Goal: Complete application form: Complete application form

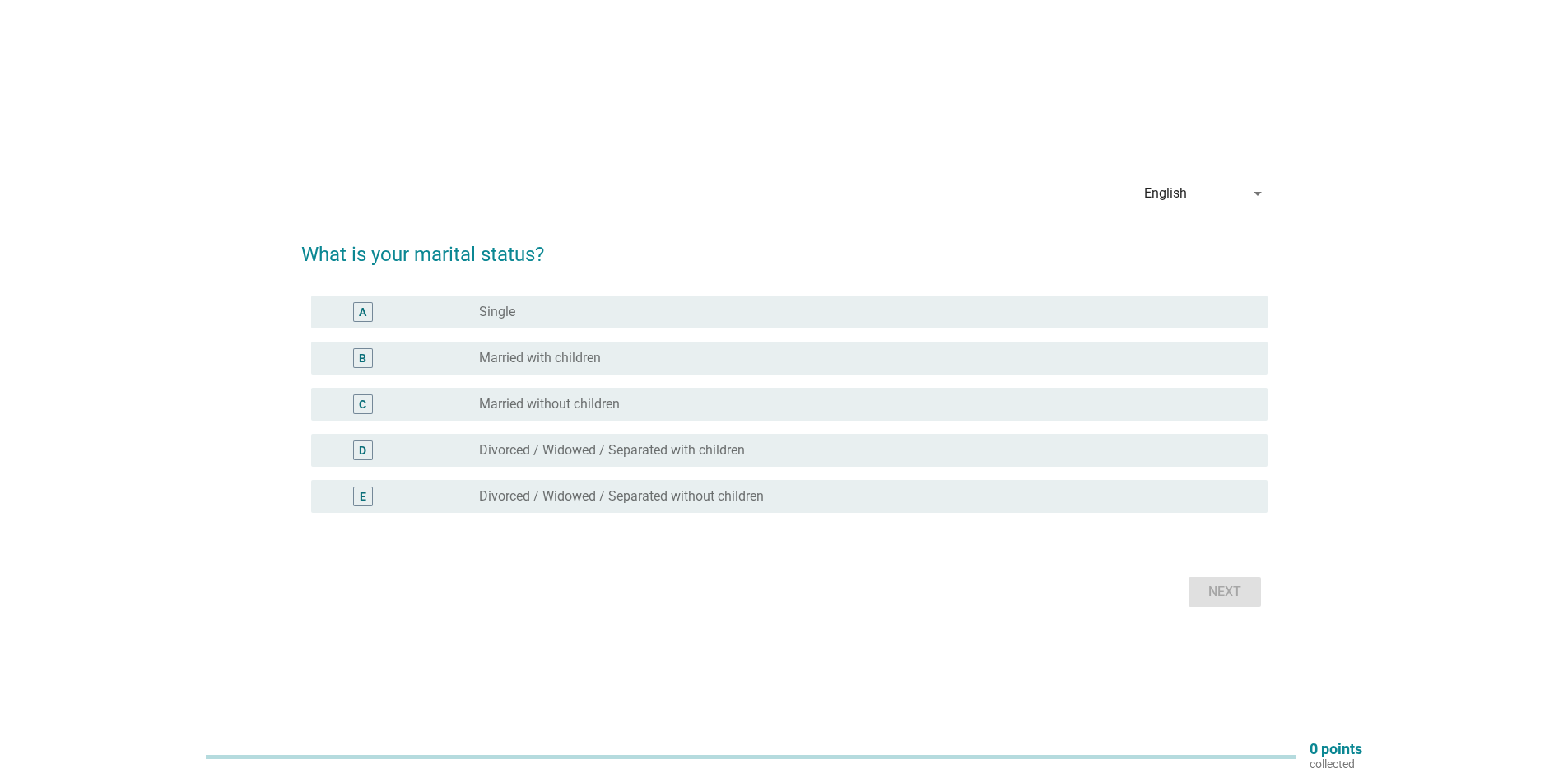
click at [354, 356] on div "B" at bounding box center [363, 357] width 20 height 20
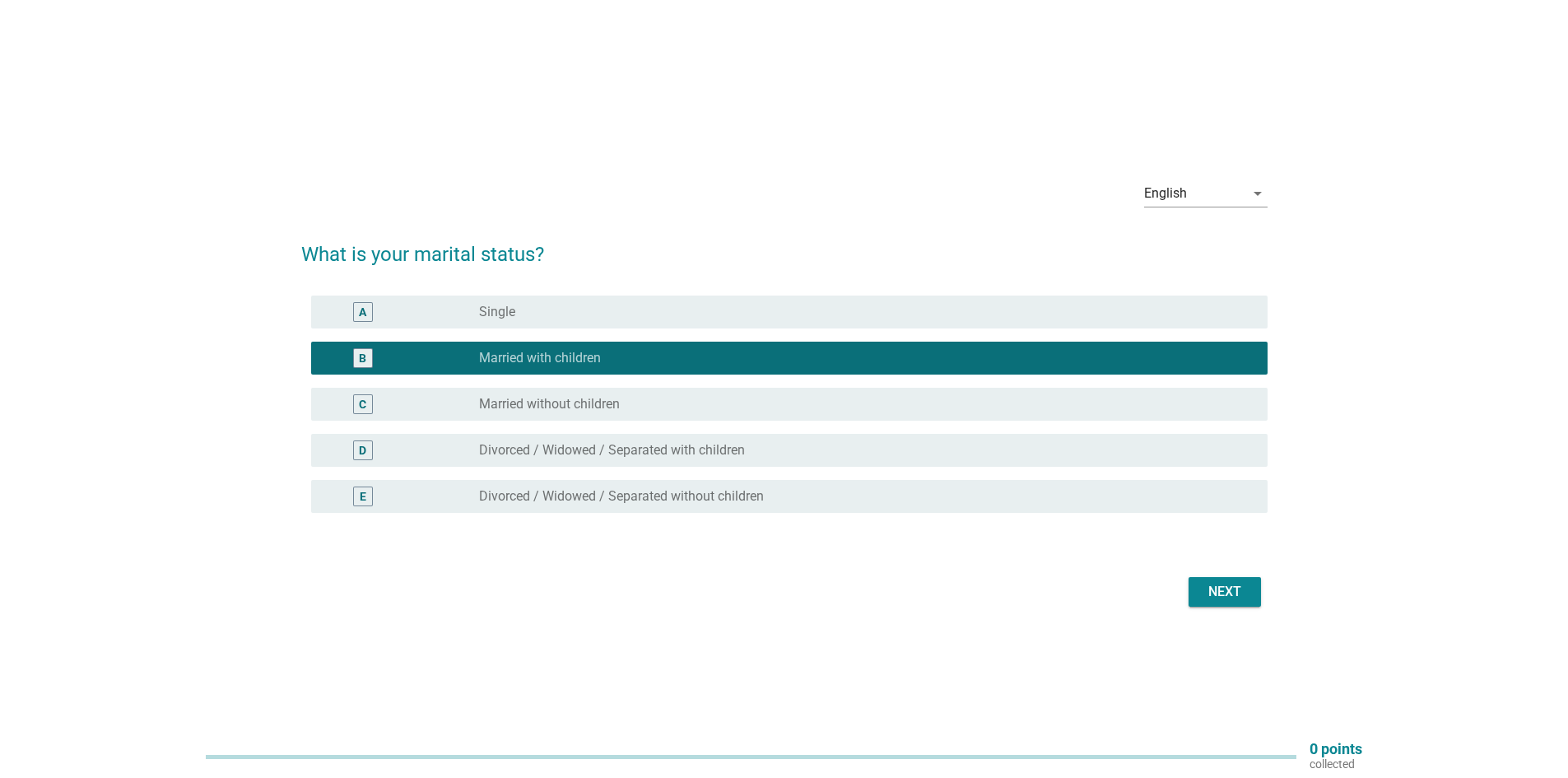
click at [1216, 587] on div "Next" at bounding box center [1224, 591] width 46 height 20
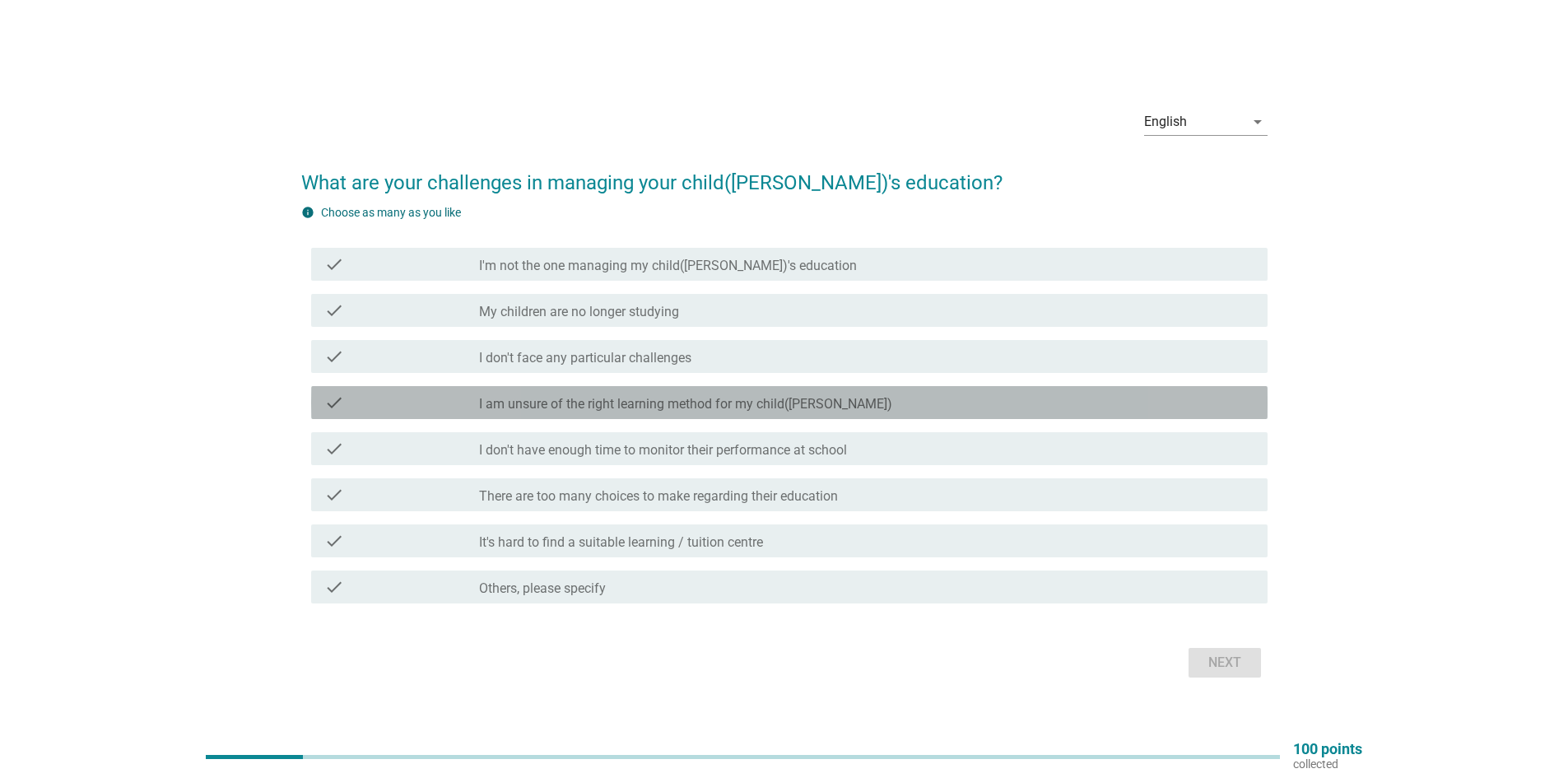
click at [832, 398] on div "check_box_outline_blank I am unsure of the right learning method for my child([…" at bounding box center [867, 402] width 775 height 20
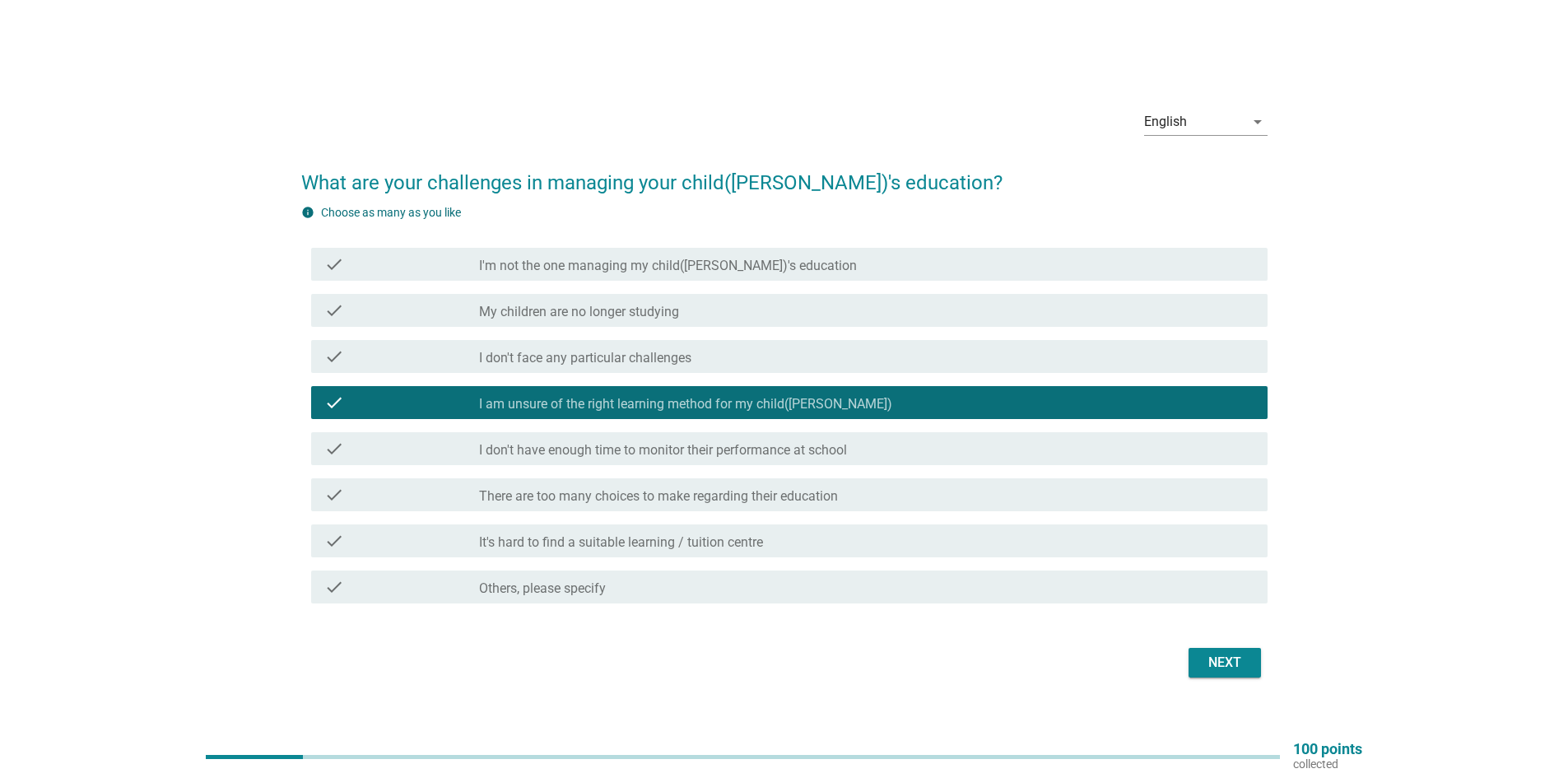
click at [826, 452] on label "I don't have enough time to monitor their performance at school" at bounding box center [663, 451] width 368 height 17
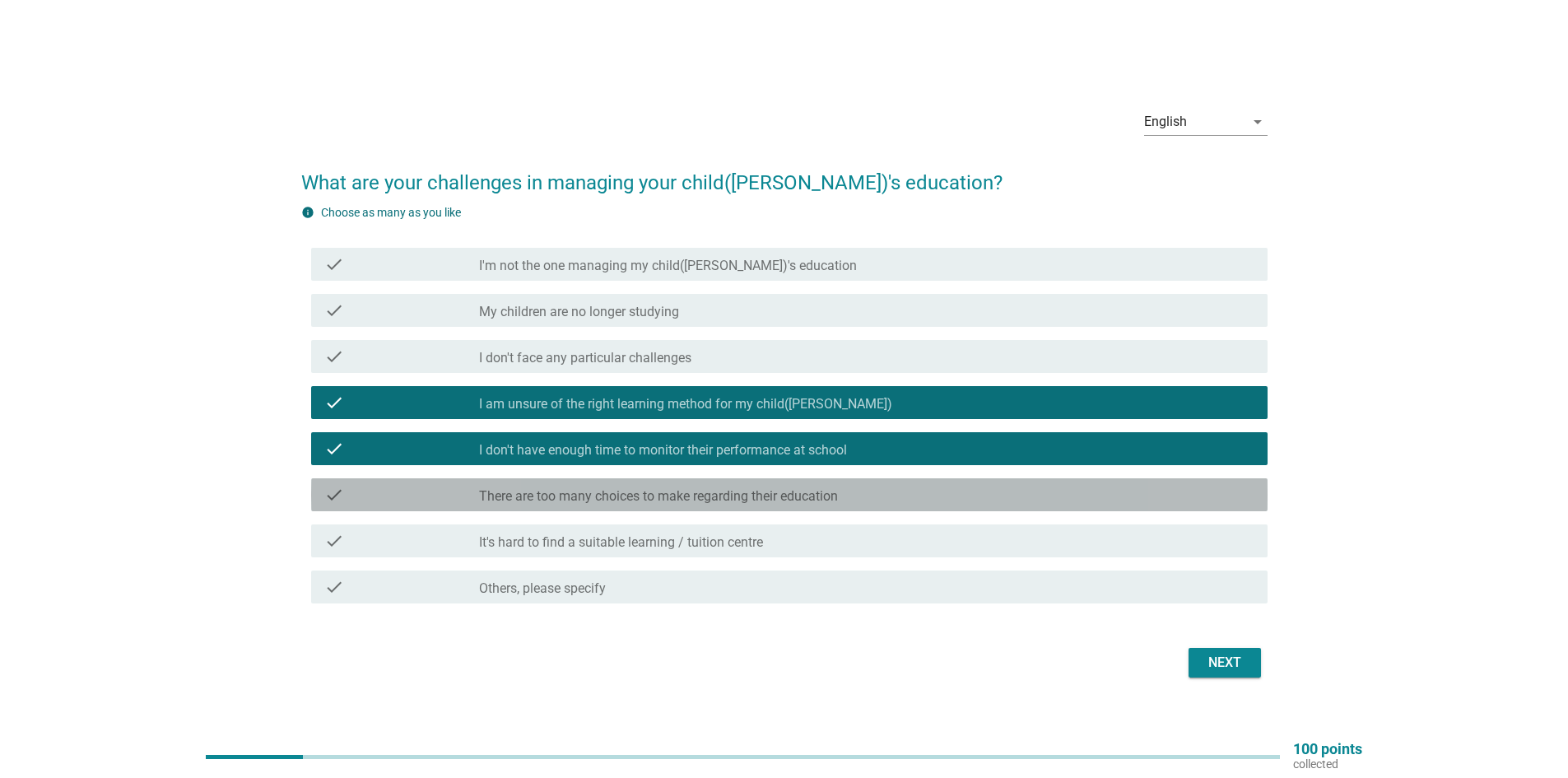
click at [822, 492] on label "There are too many choices to make regarding their education" at bounding box center [659, 496] width 359 height 17
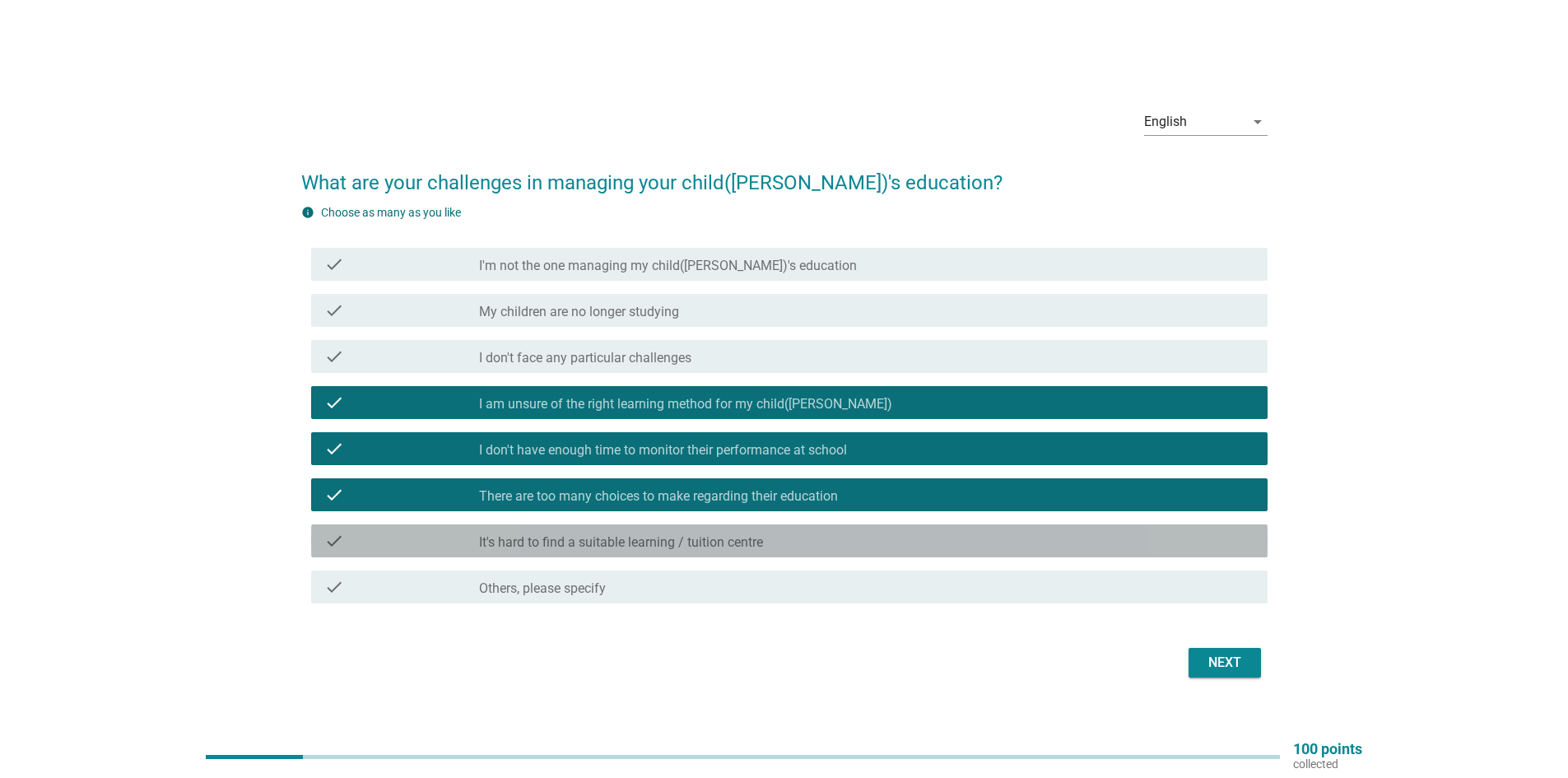
click at [811, 538] on div "check_box_outline_blank It's hard to find a suitable learning / tuition centre" at bounding box center [867, 540] width 775 height 20
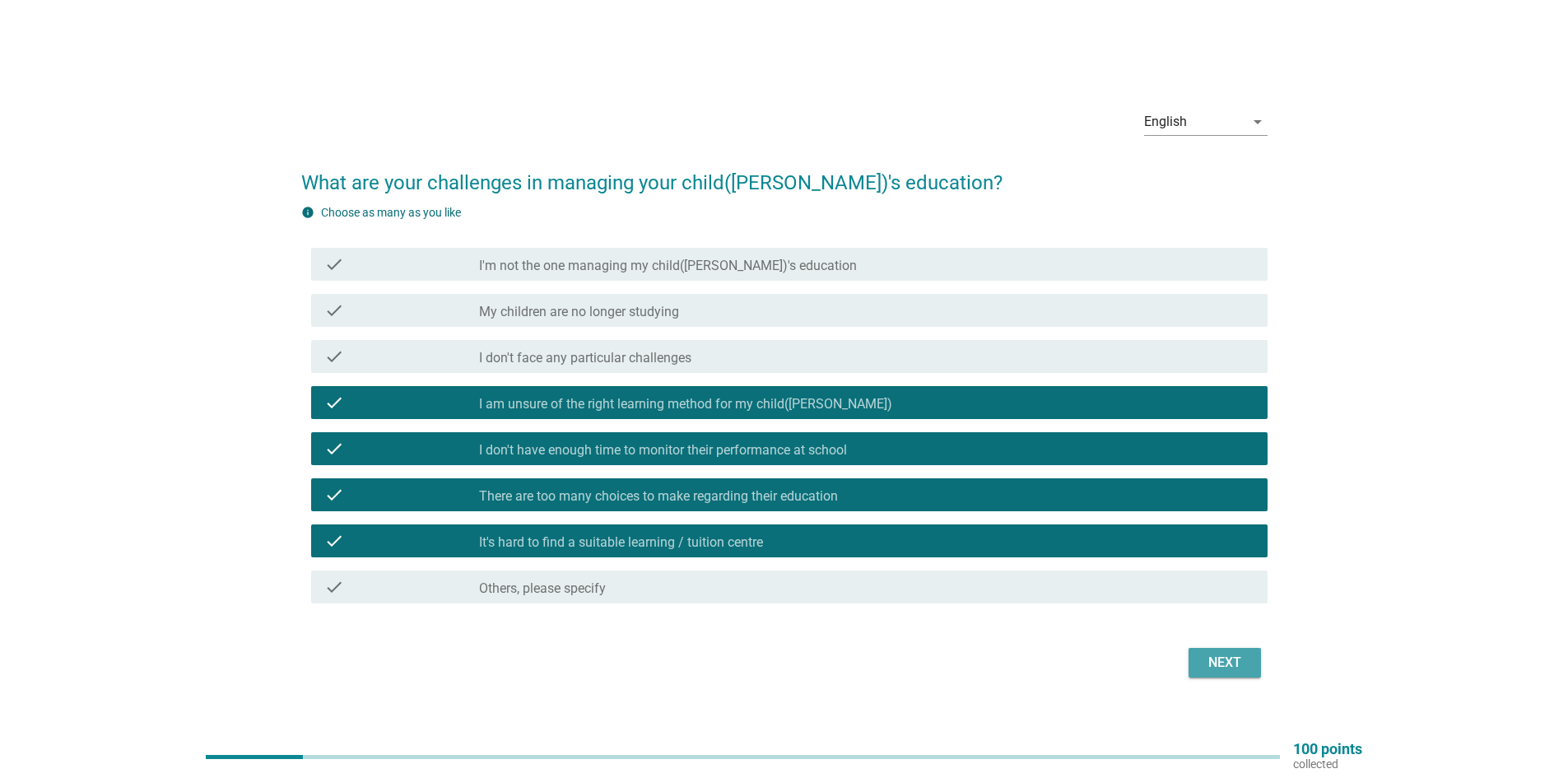
click at [1196, 660] on button "Next" at bounding box center [1225, 662] width 73 height 30
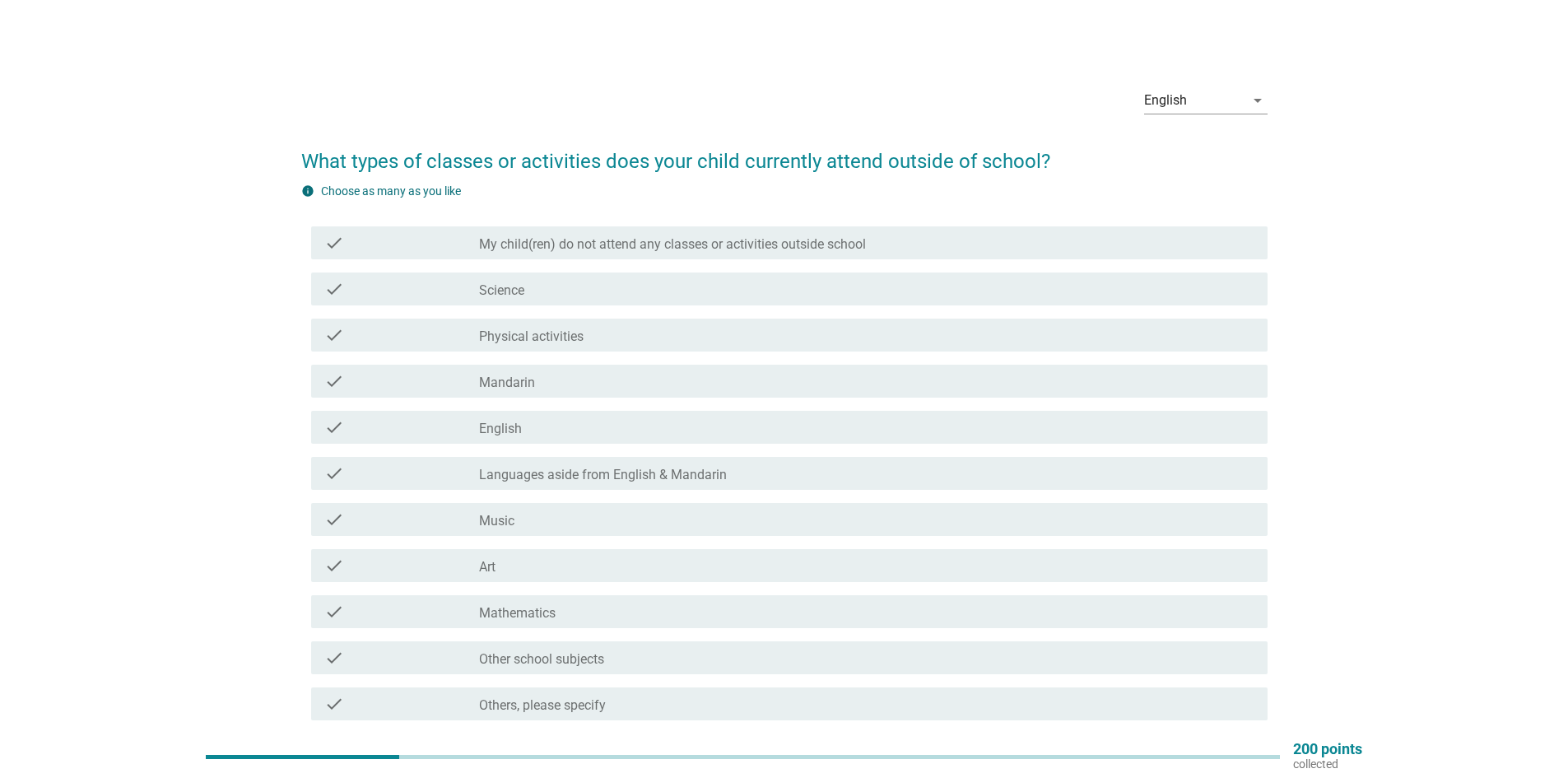
click at [815, 395] on div "check check_box_outline_blank Mandarin" at bounding box center [789, 381] width 956 height 33
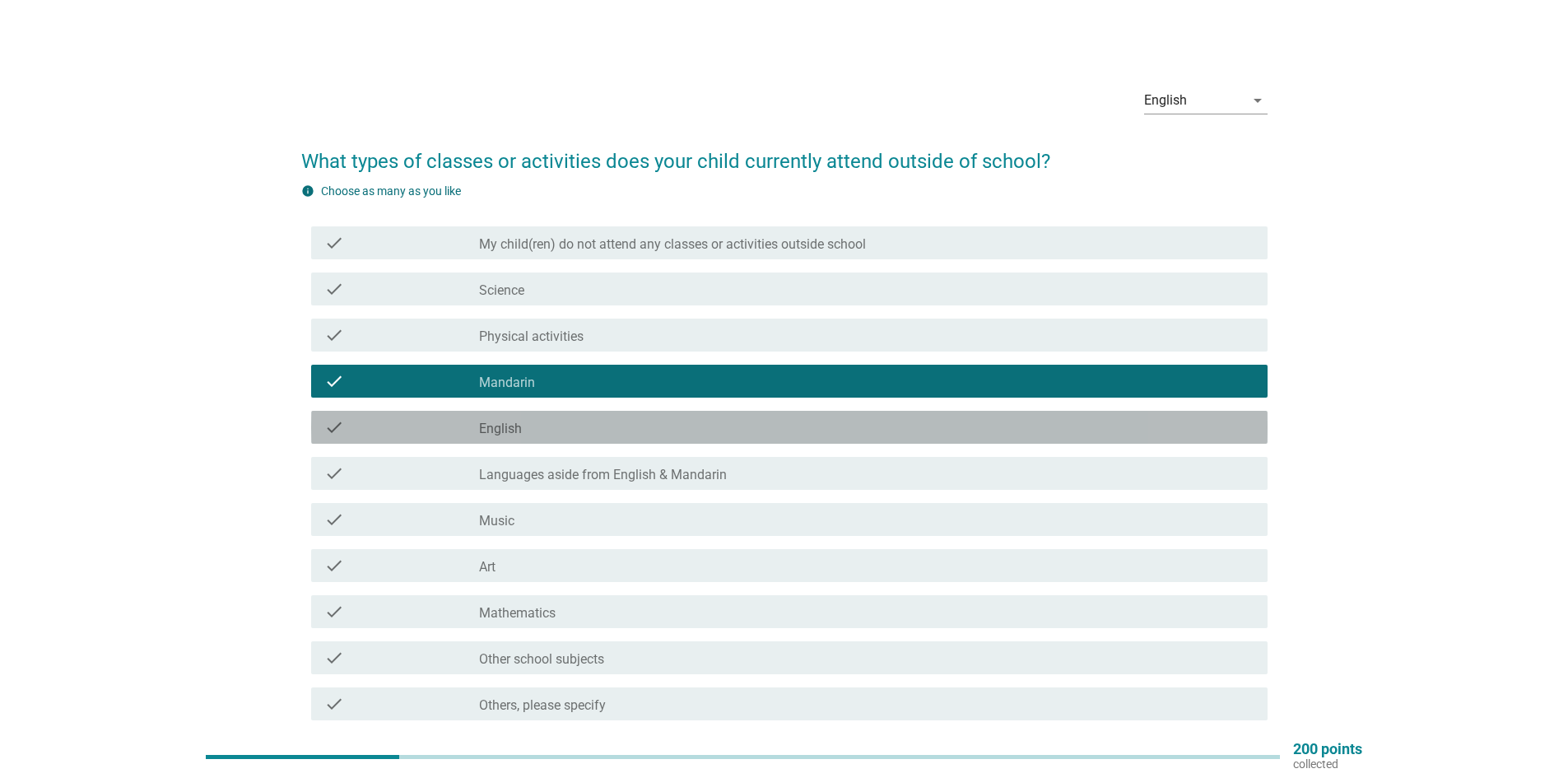
click at [804, 427] on div "check_box_outline_blank English" at bounding box center [867, 426] width 775 height 20
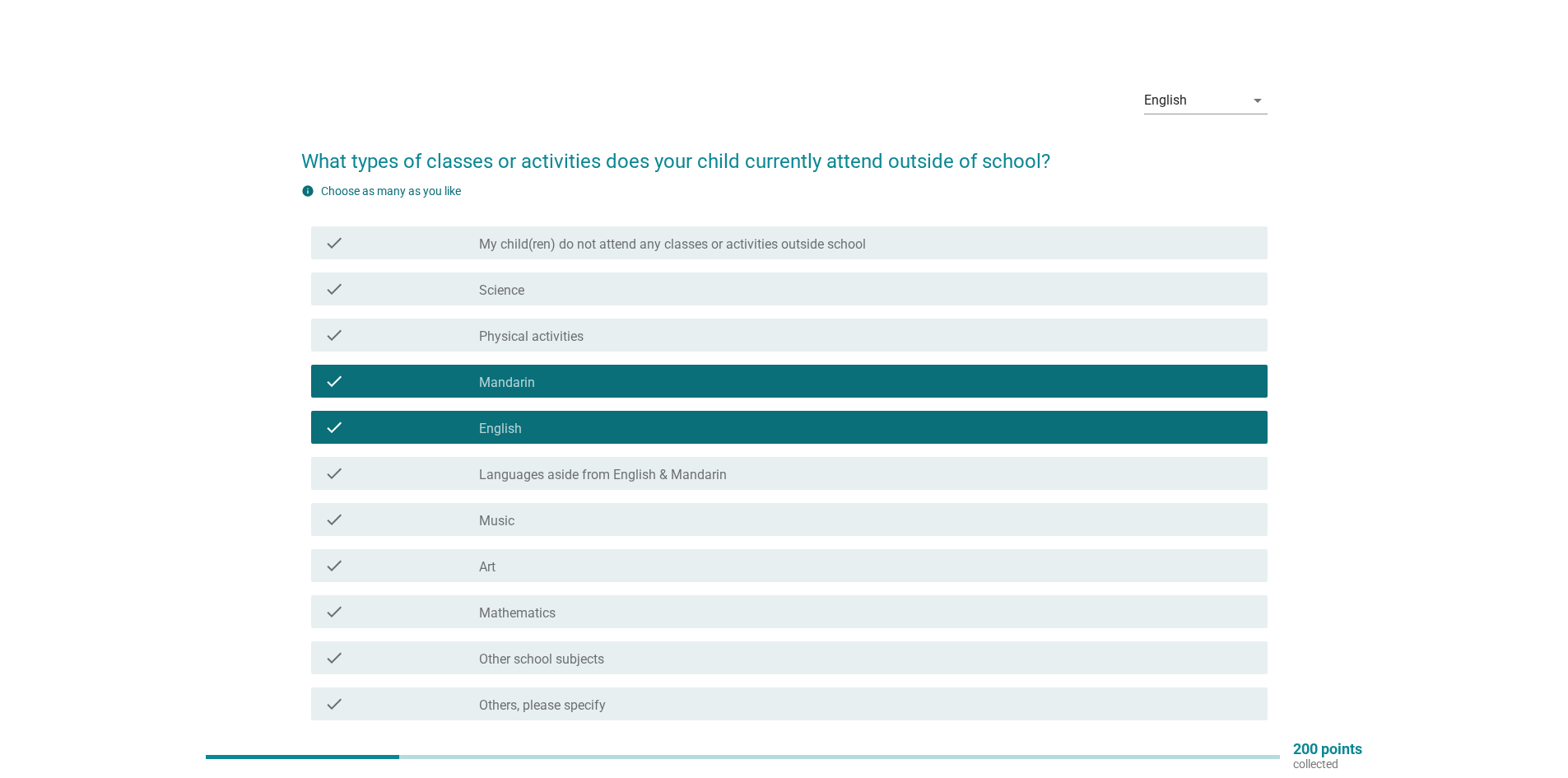
click at [734, 520] on div "check_box_outline_blank Music" at bounding box center [867, 519] width 775 height 20
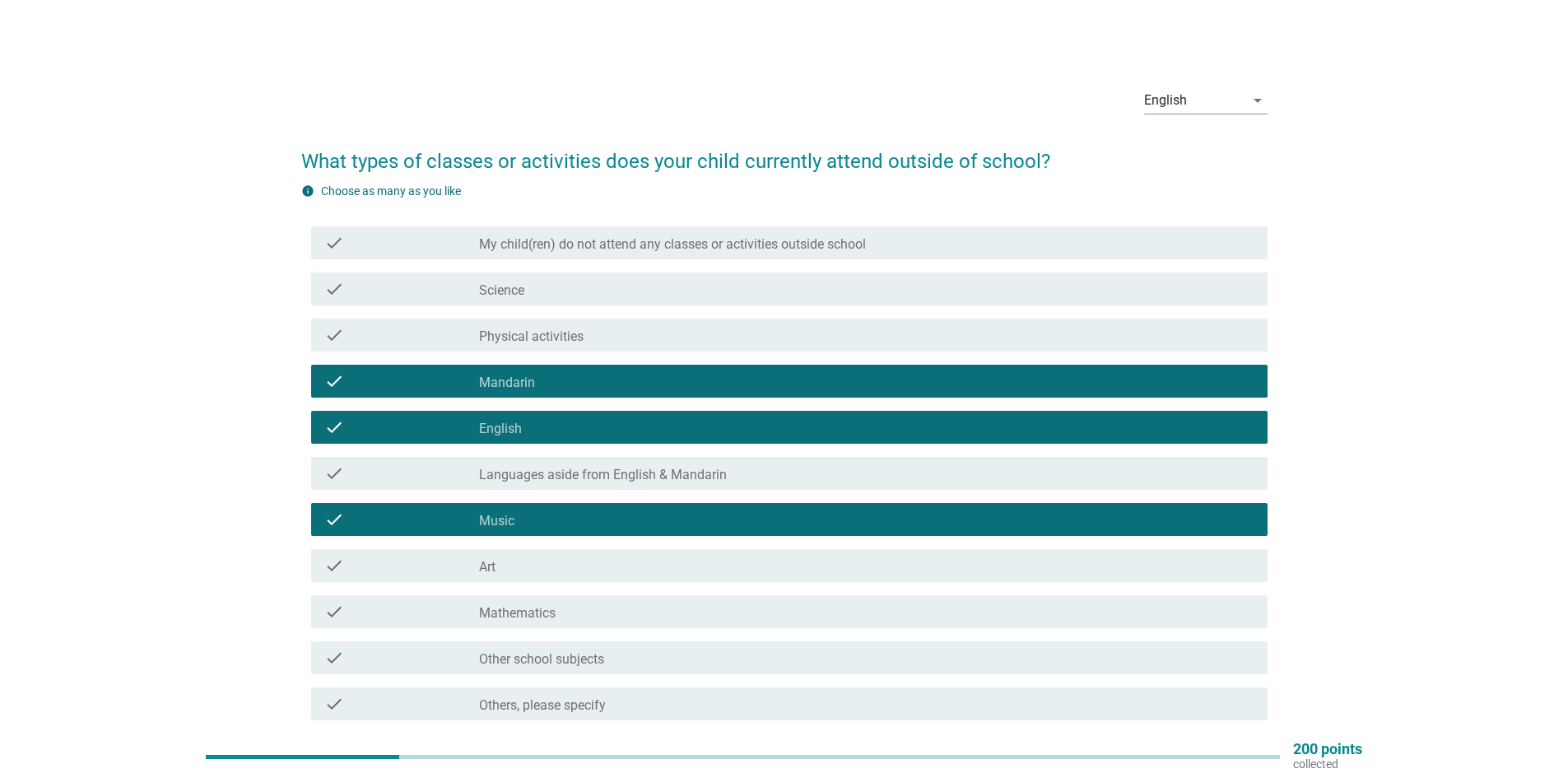
click at [733, 549] on div "check check_box_outline_blank Art" at bounding box center [789, 565] width 956 height 33
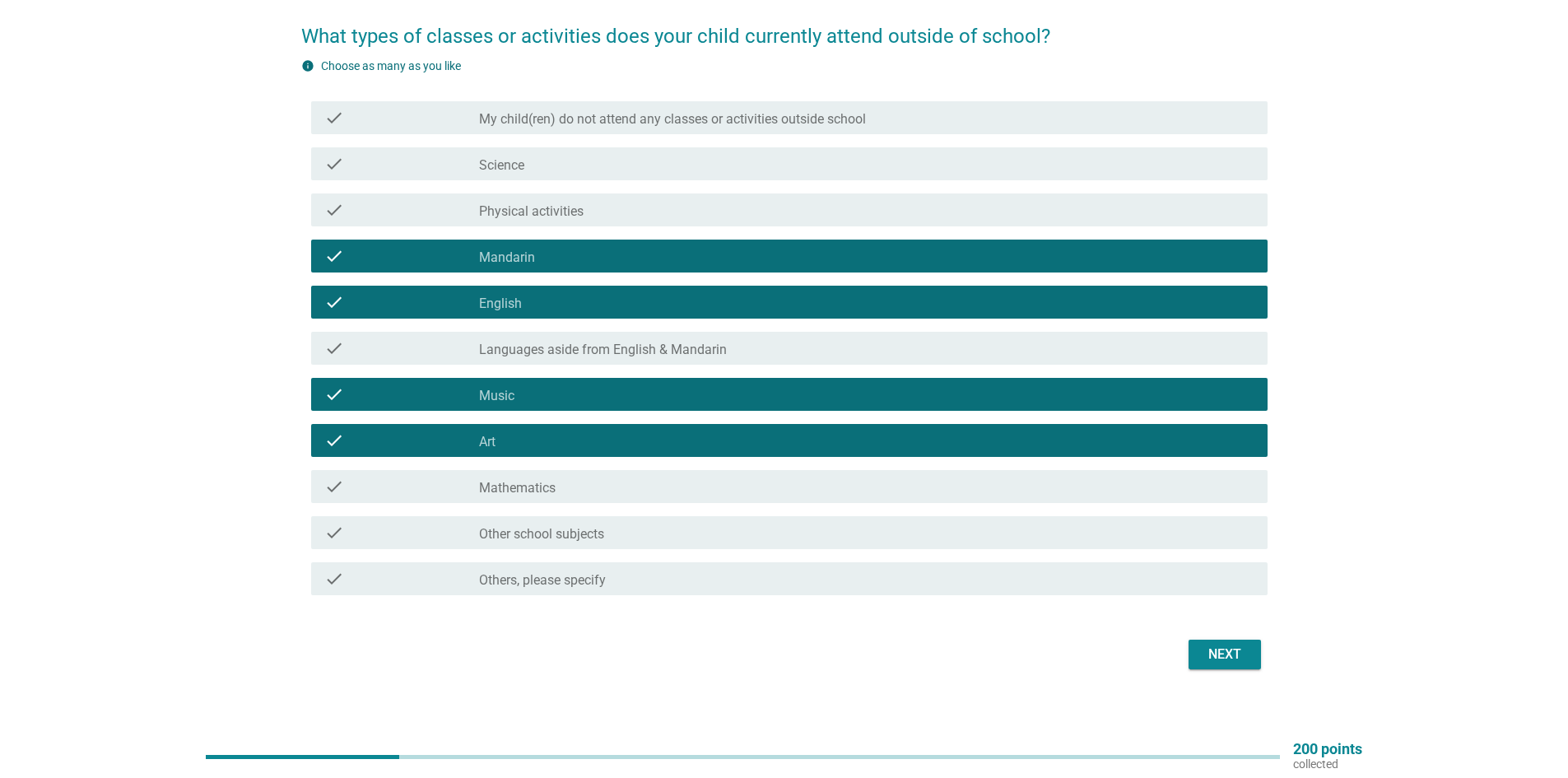
scroll to position [138, 0]
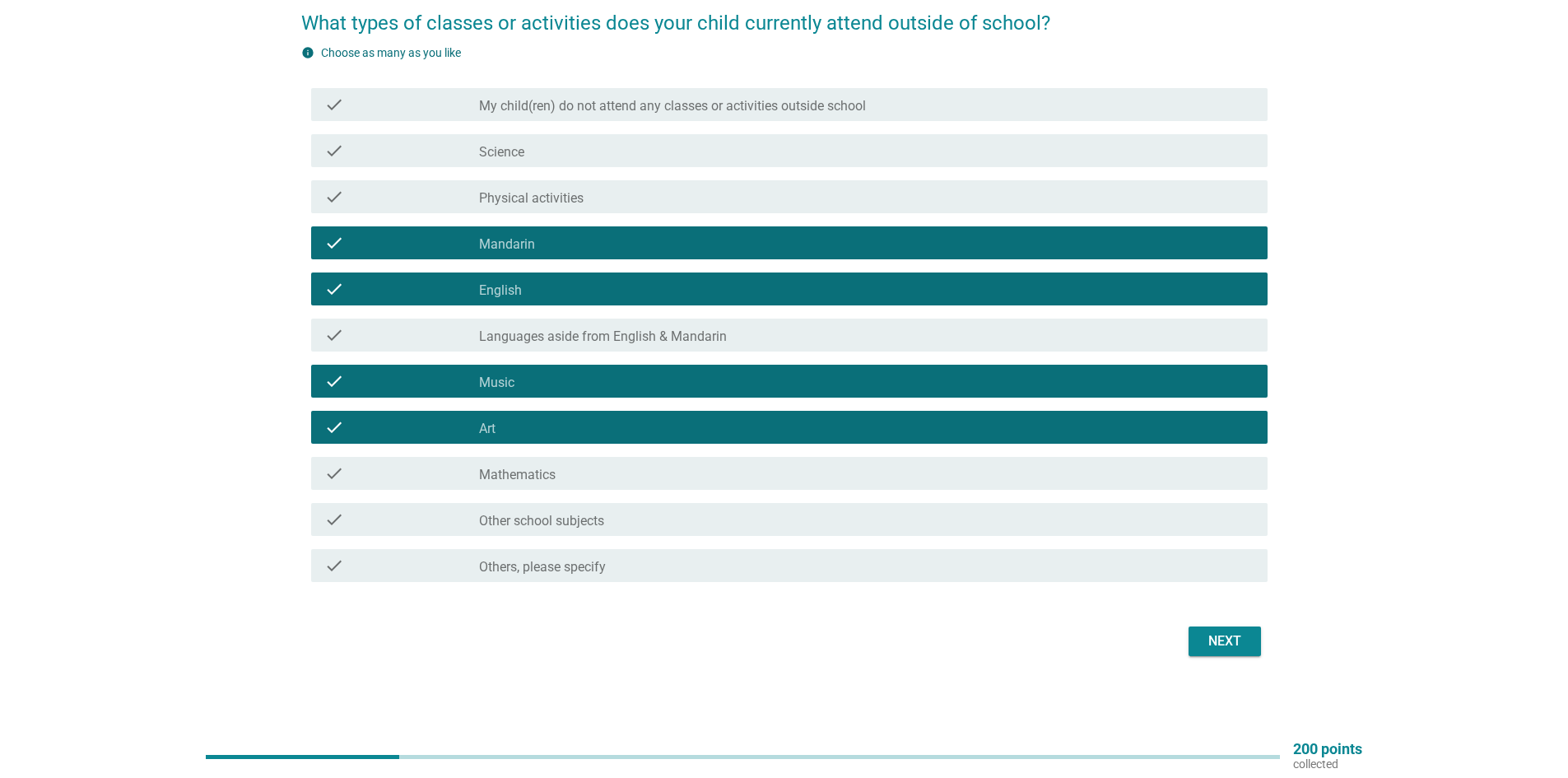
click at [1218, 635] on div "Next" at bounding box center [1224, 641] width 46 height 20
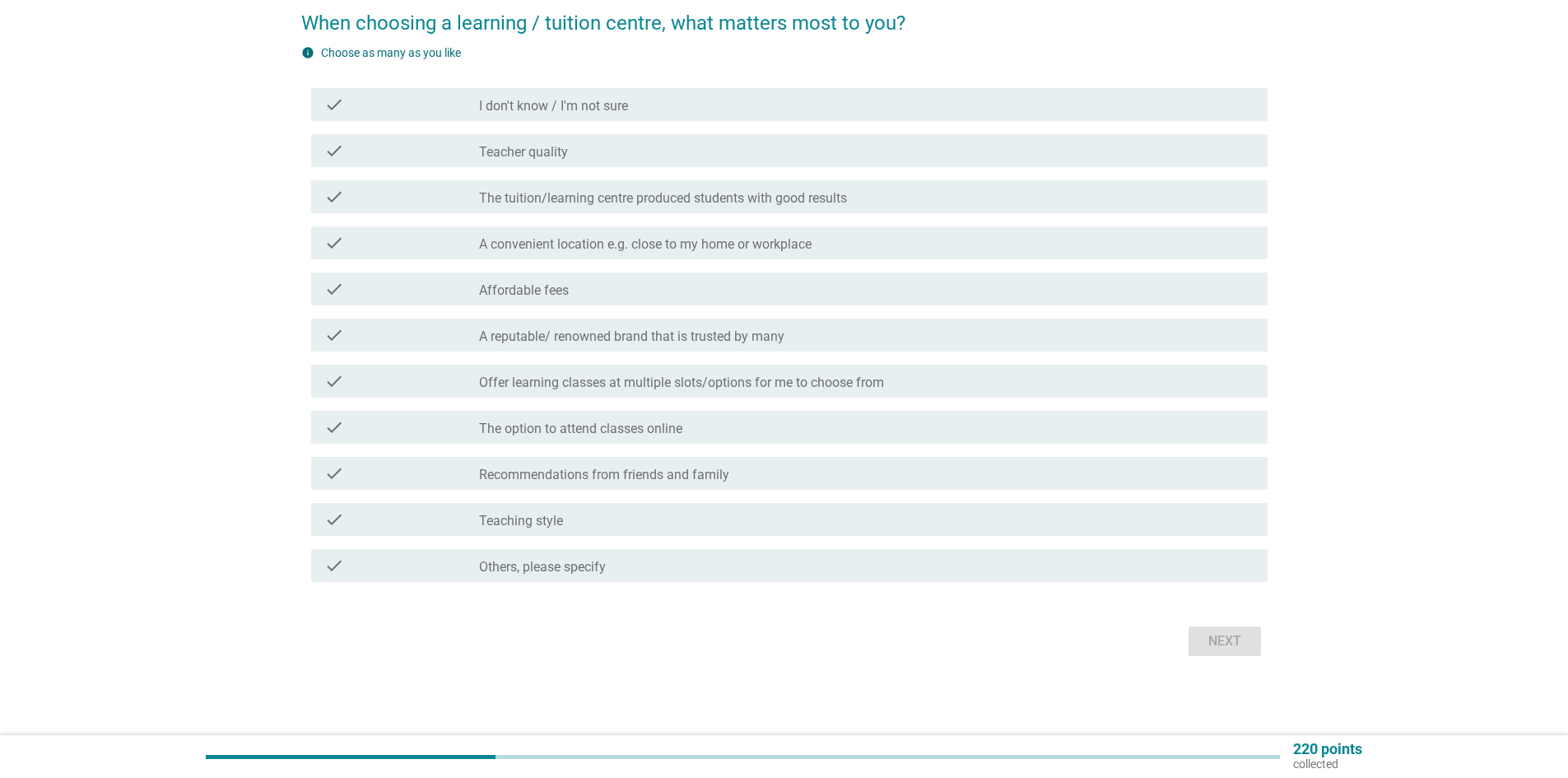
scroll to position [0, 0]
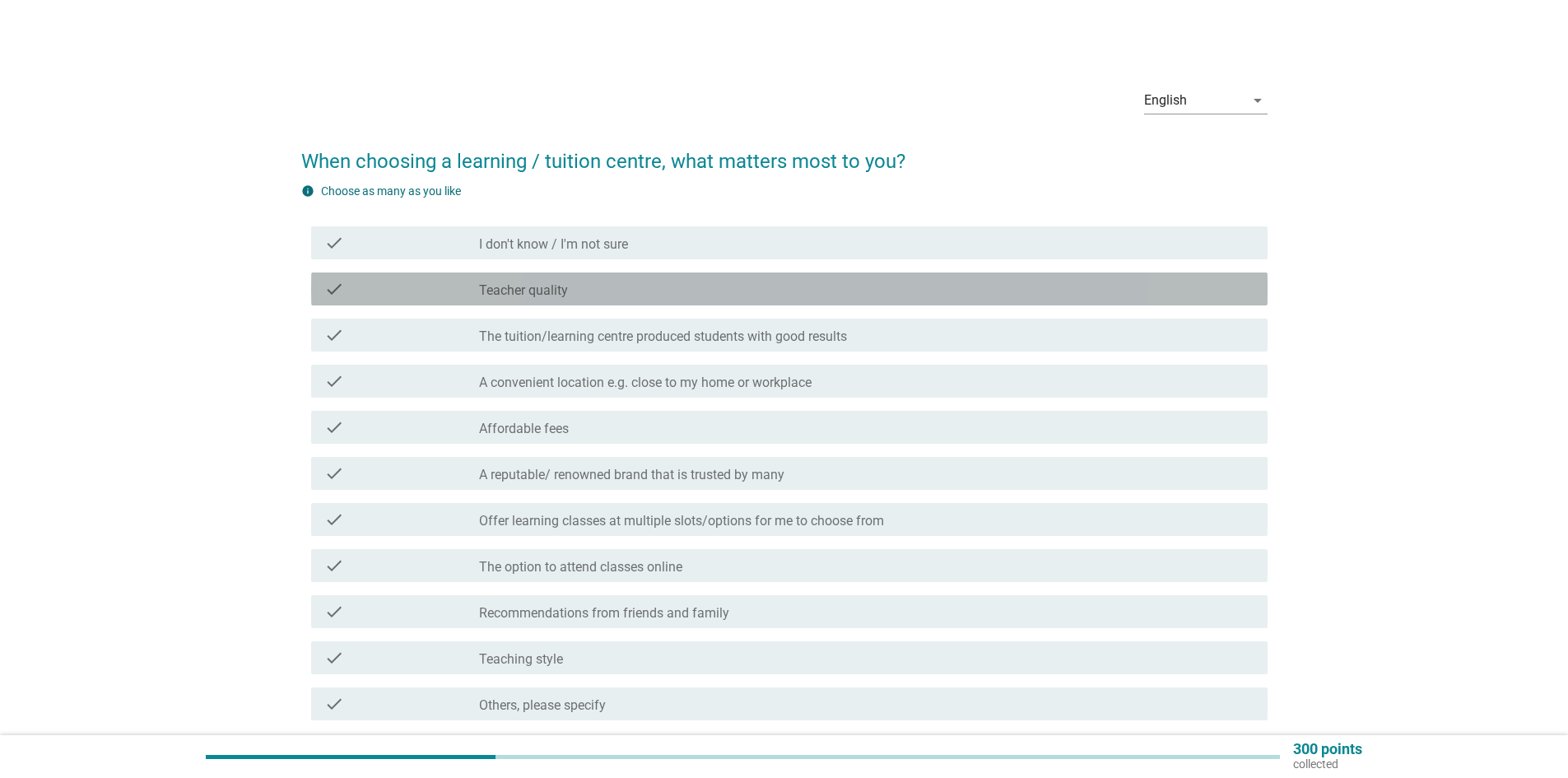
click at [696, 283] on div "check_box_outline_blank Teacher quality" at bounding box center [867, 288] width 775 height 20
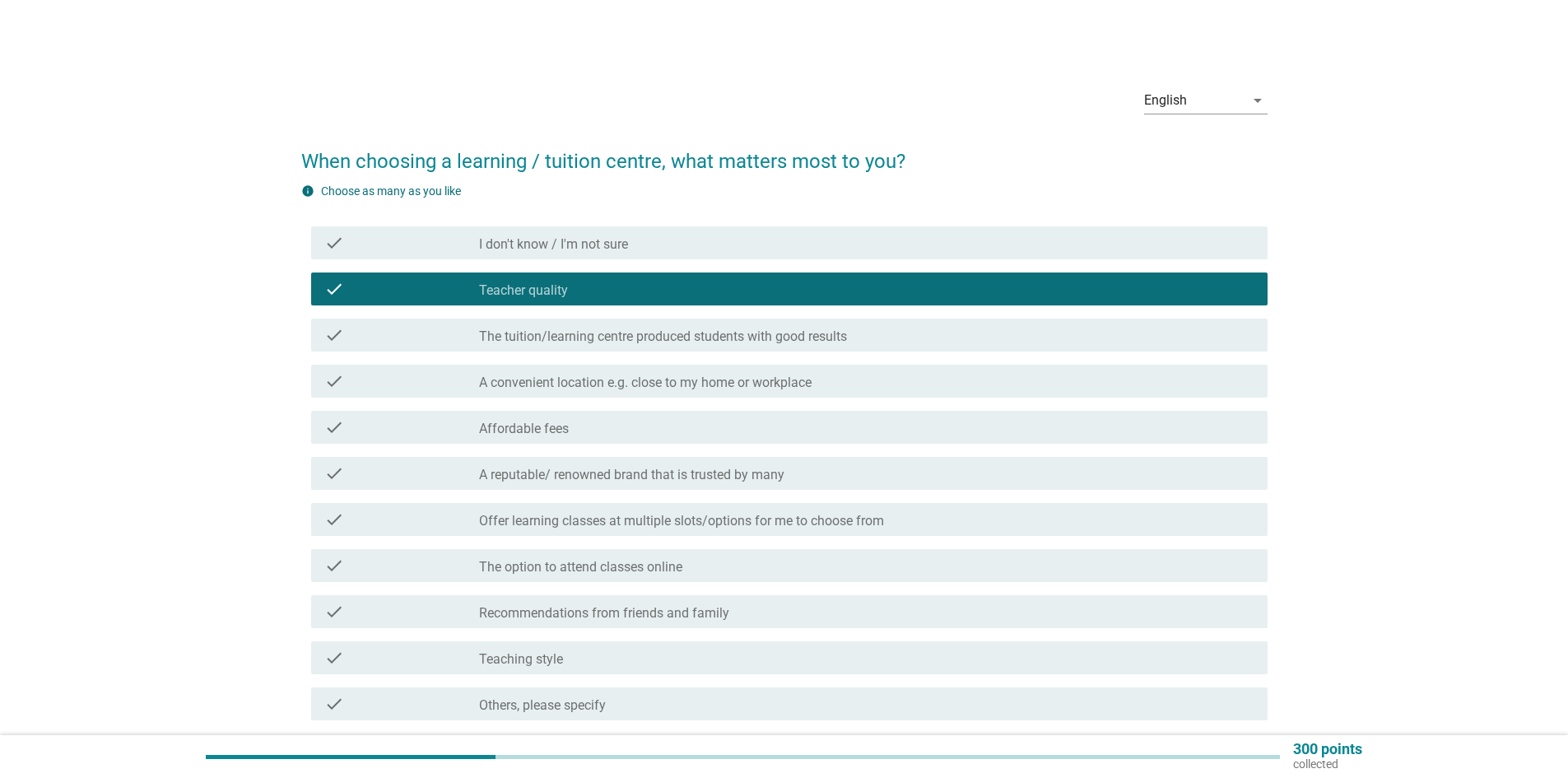
click at [712, 380] on label "A convenient location e.g. close to my home or workplace" at bounding box center [645, 383] width 333 height 17
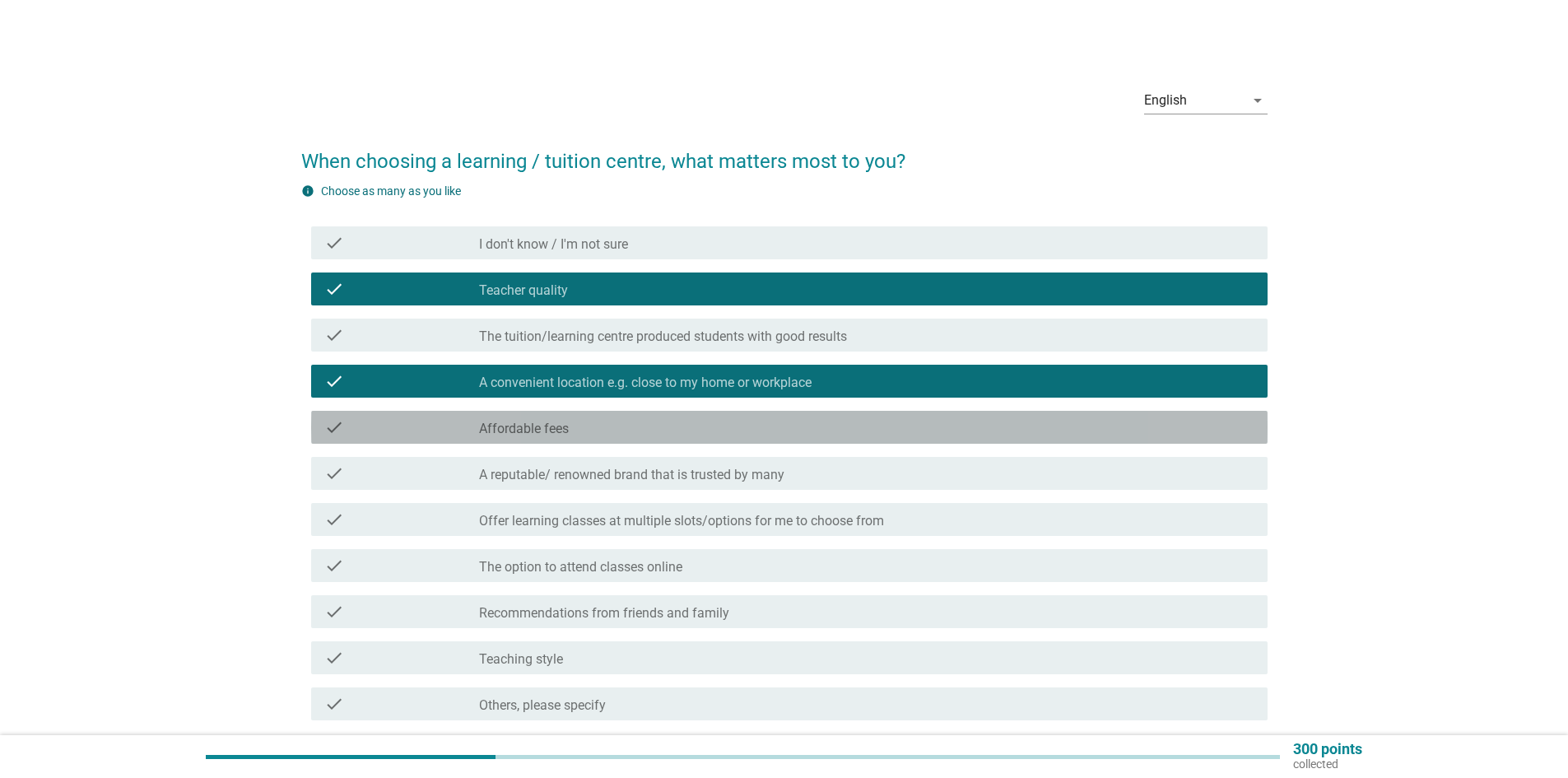
click at [701, 417] on div "check_box_outline_blank Affordable fees" at bounding box center [867, 426] width 775 height 20
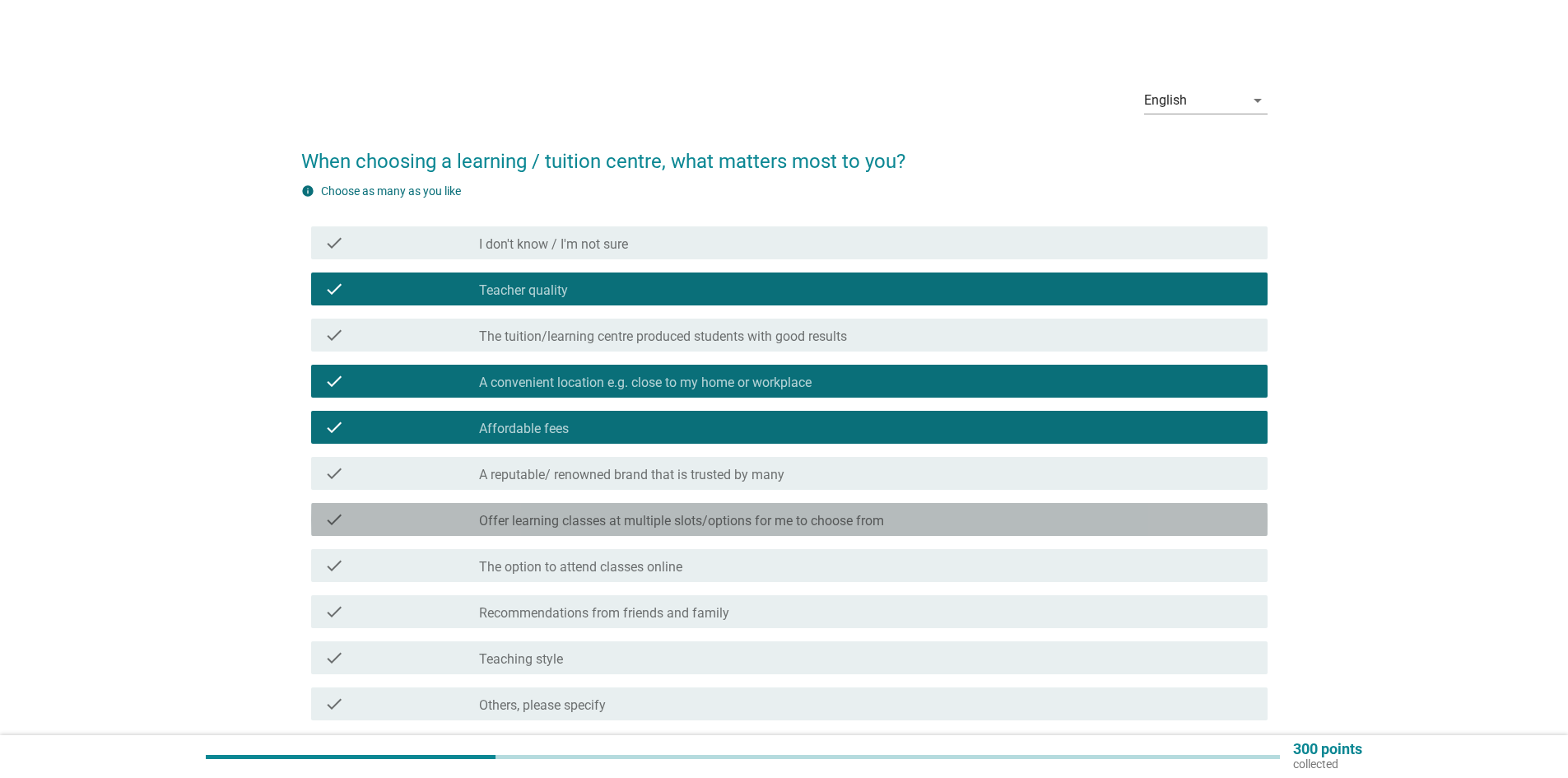
click at [842, 510] on div "check_box_outline_blank Offer learning classes at multiple slots/options for me…" at bounding box center [867, 519] width 775 height 20
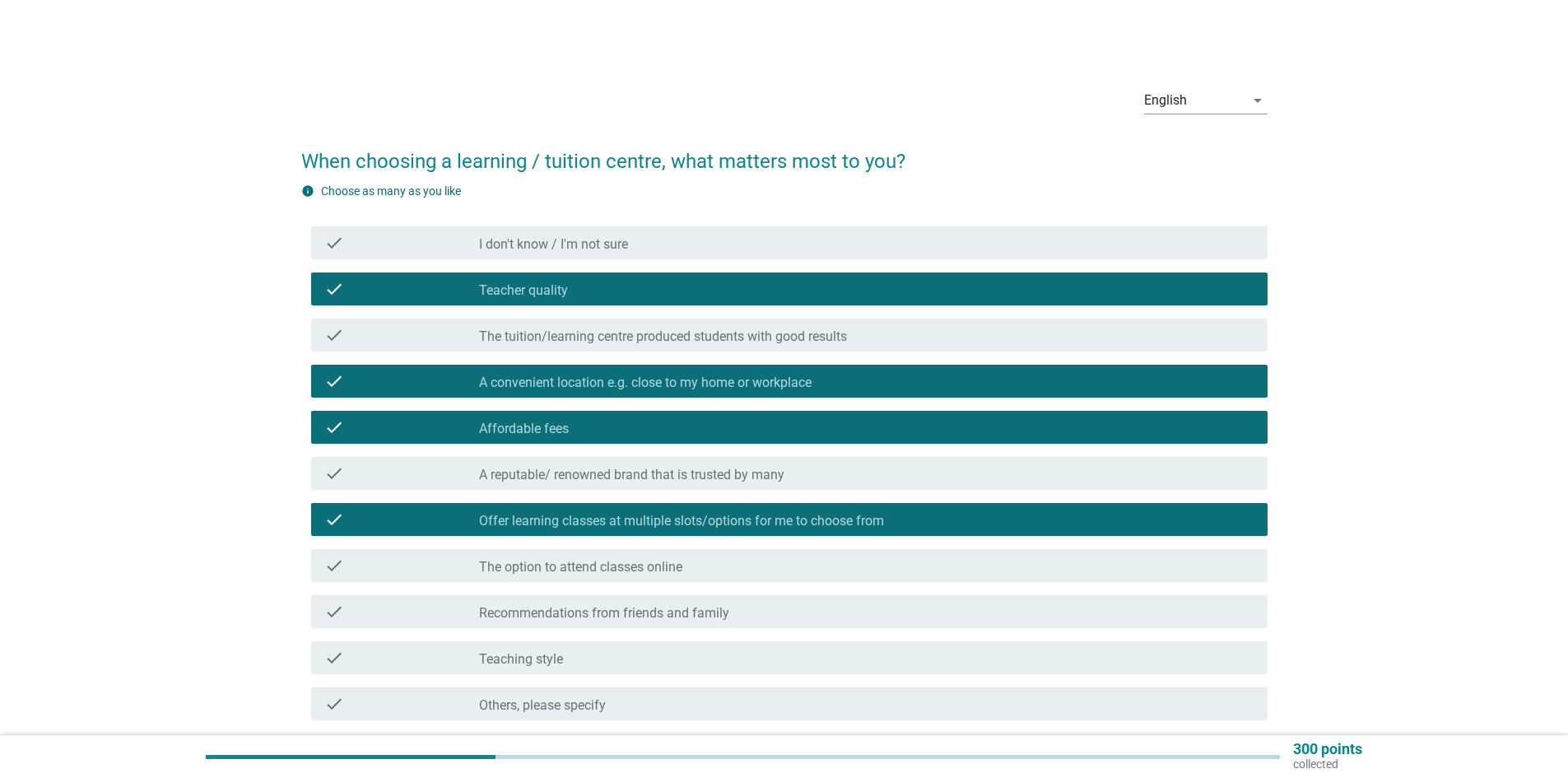
scroll to position [82, 0]
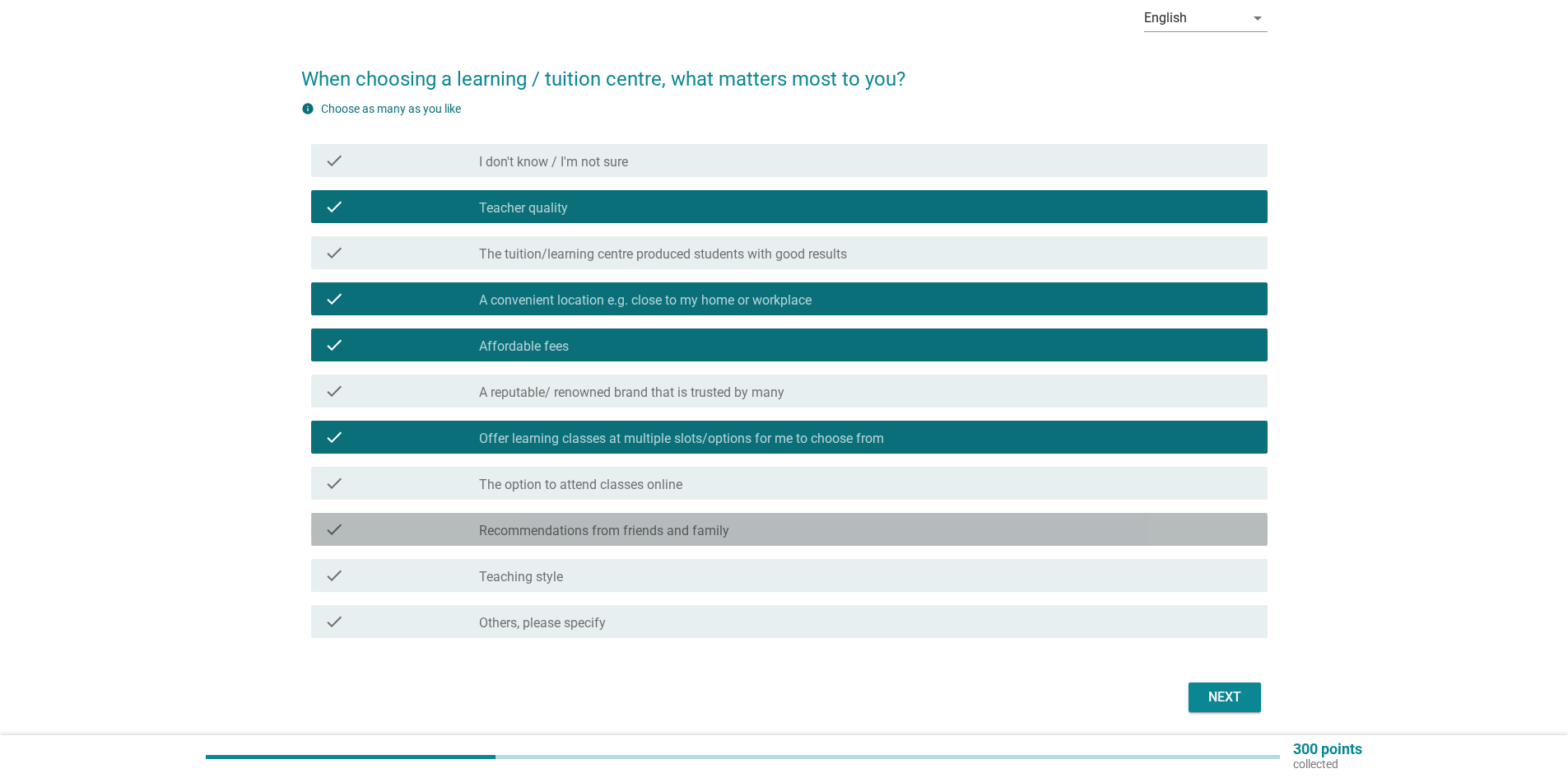
click at [776, 530] on div "check_box_outline_blank Recommendations from friends and family" at bounding box center [867, 529] width 775 height 20
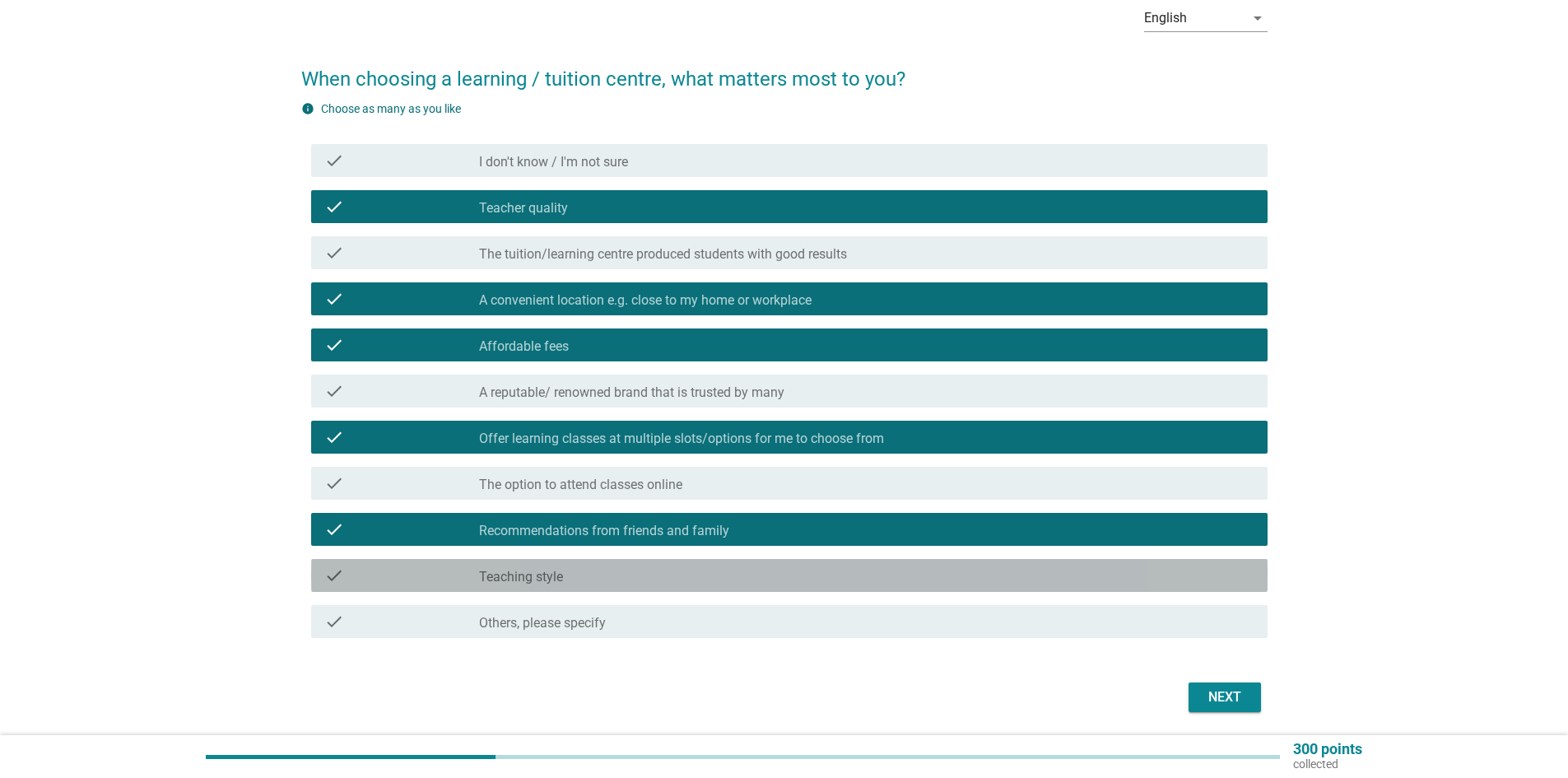
click at [740, 577] on div "check_box_outline_blank Teaching style" at bounding box center [867, 575] width 775 height 20
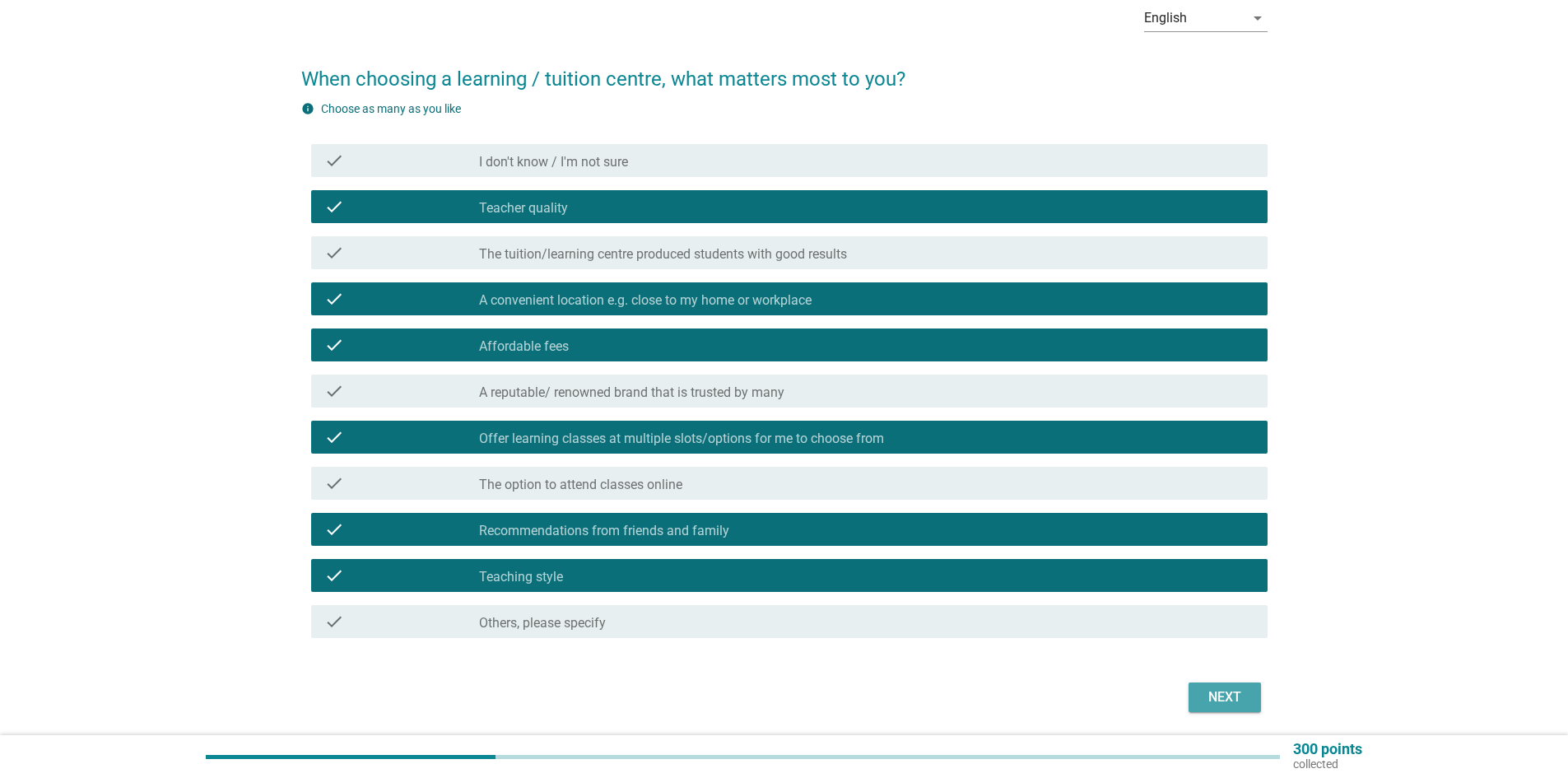
click at [1230, 689] on div "Next" at bounding box center [1224, 697] width 46 height 20
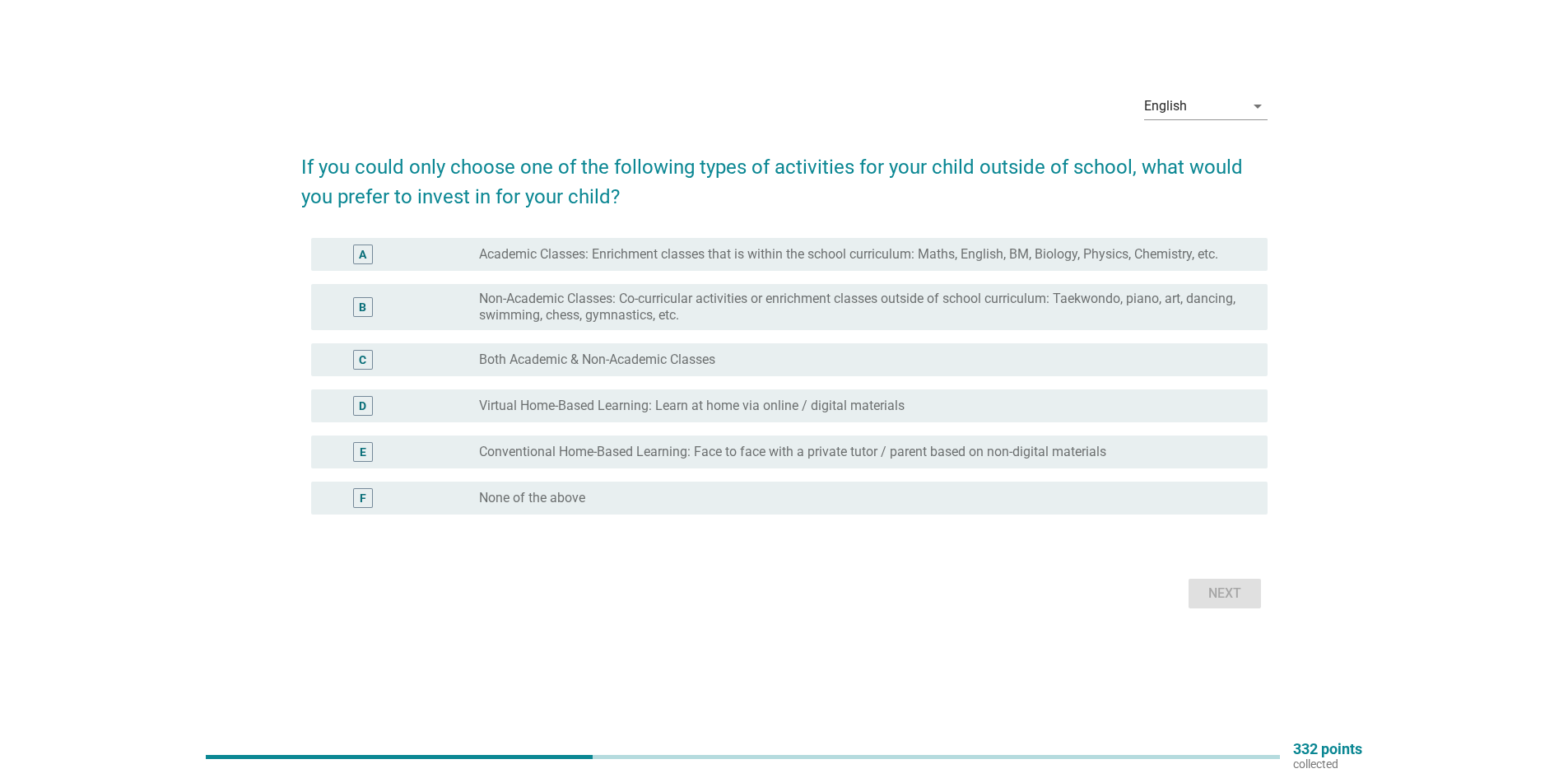
scroll to position [0, 0]
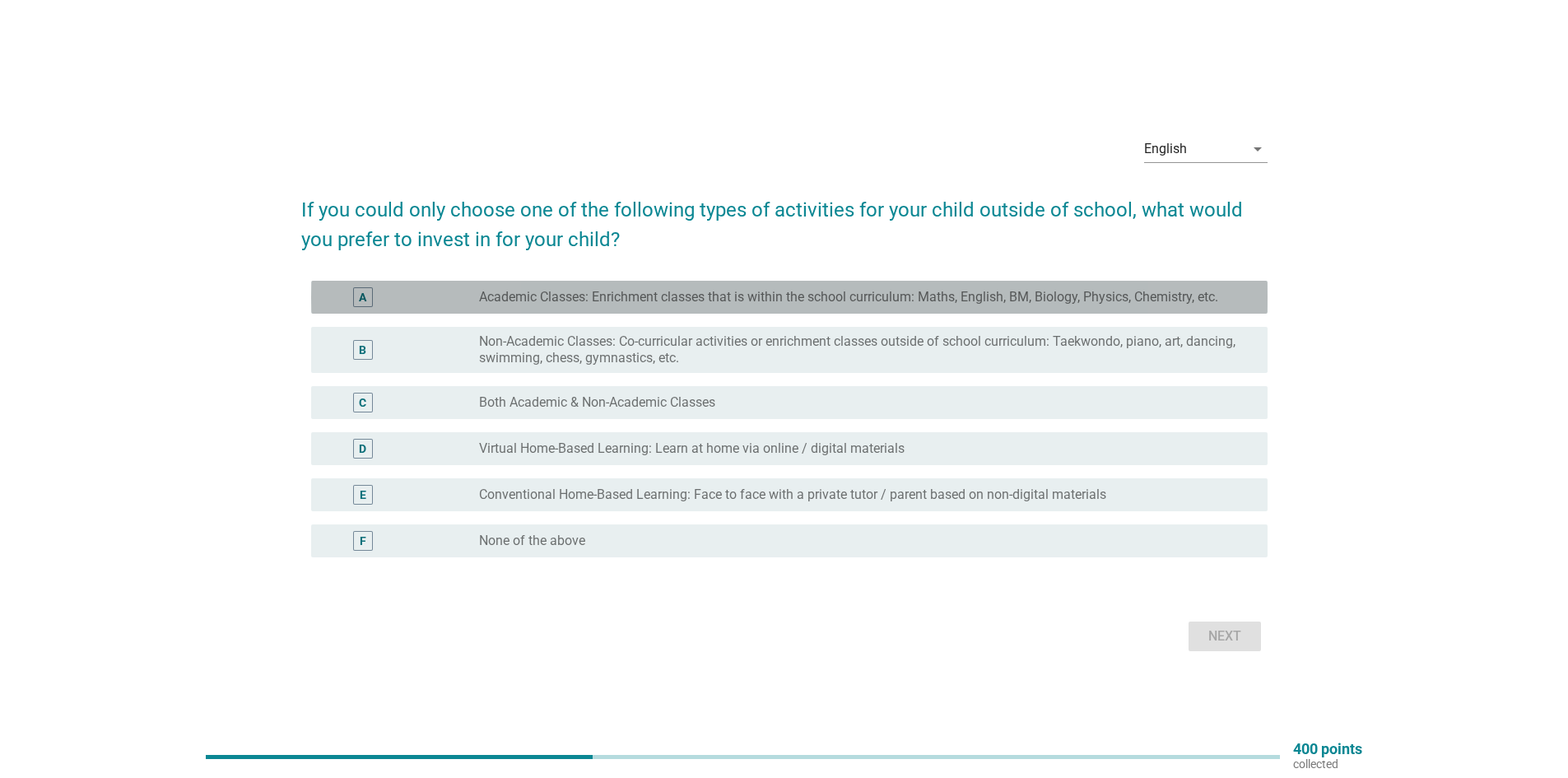
click at [630, 299] on label "Academic Classes: Enrichment classes that is within the school curriculum: Math…" at bounding box center [849, 298] width 739 height 17
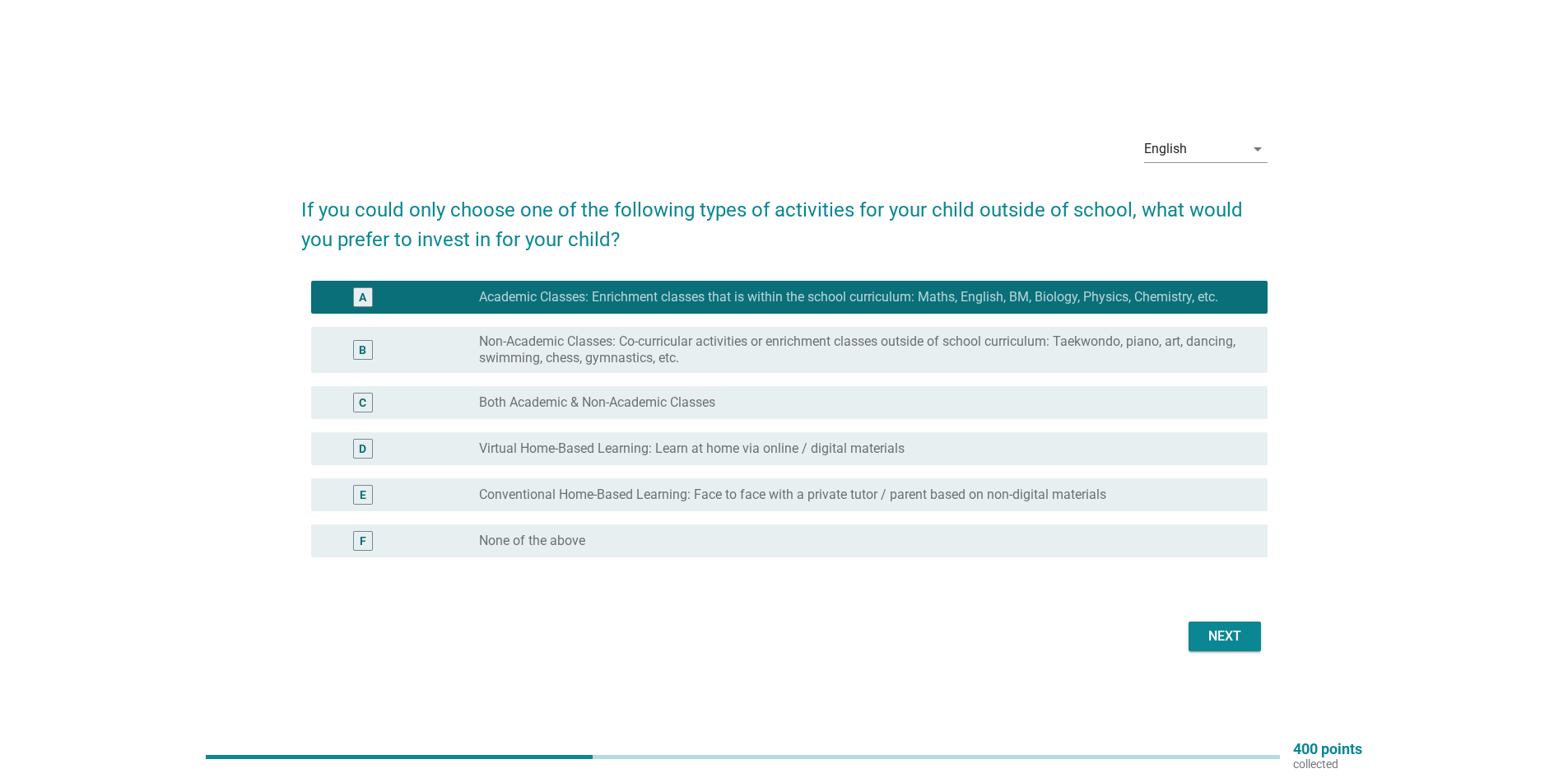
click at [613, 352] on label "Non-Academic Classes: Co-curricular activities or enrichment classes outside of…" at bounding box center [860, 349] width 762 height 33
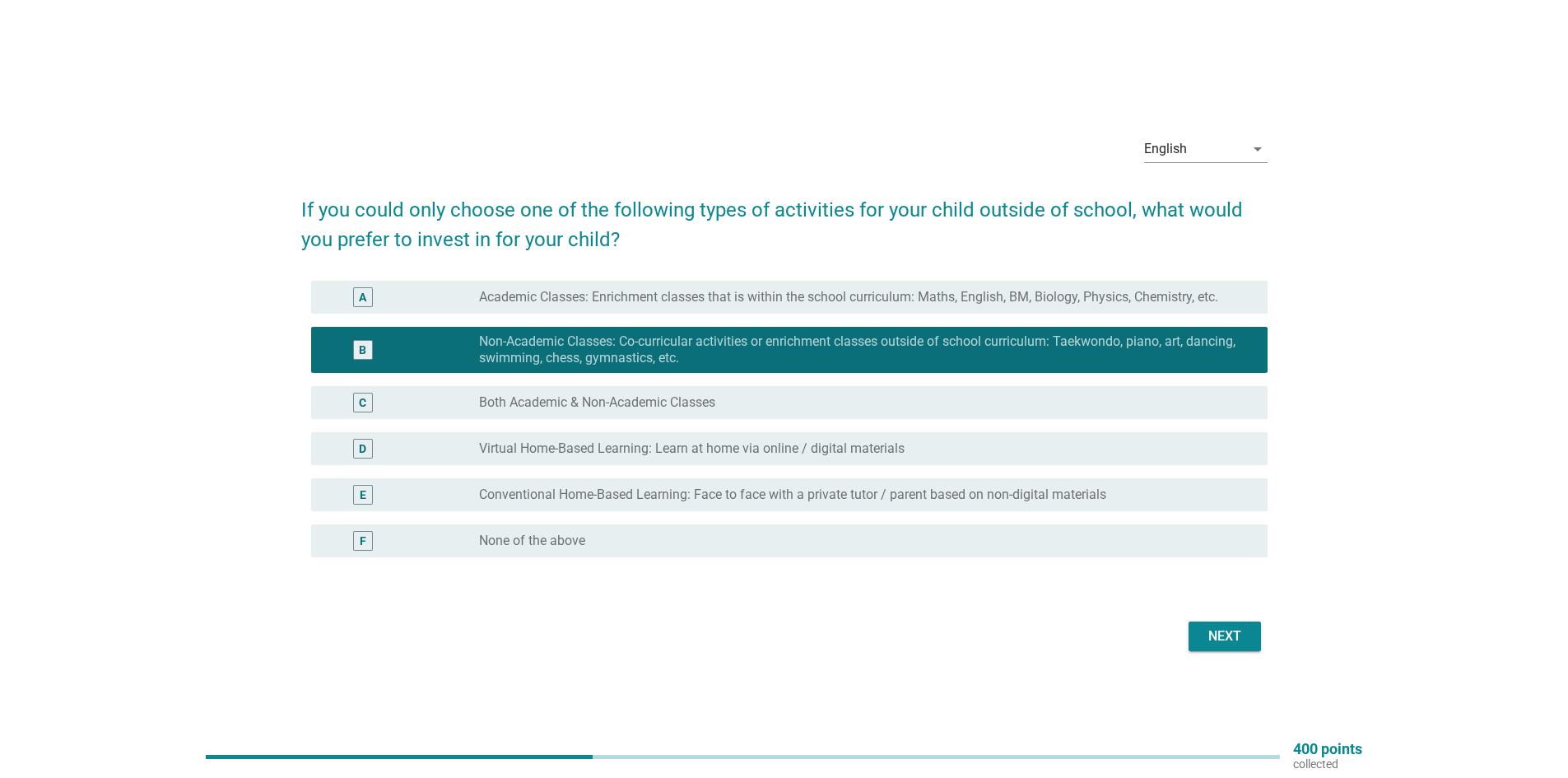
click at [619, 400] on label "Both Academic & Non-Academic Classes" at bounding box center [597, 403] width 236 height 17
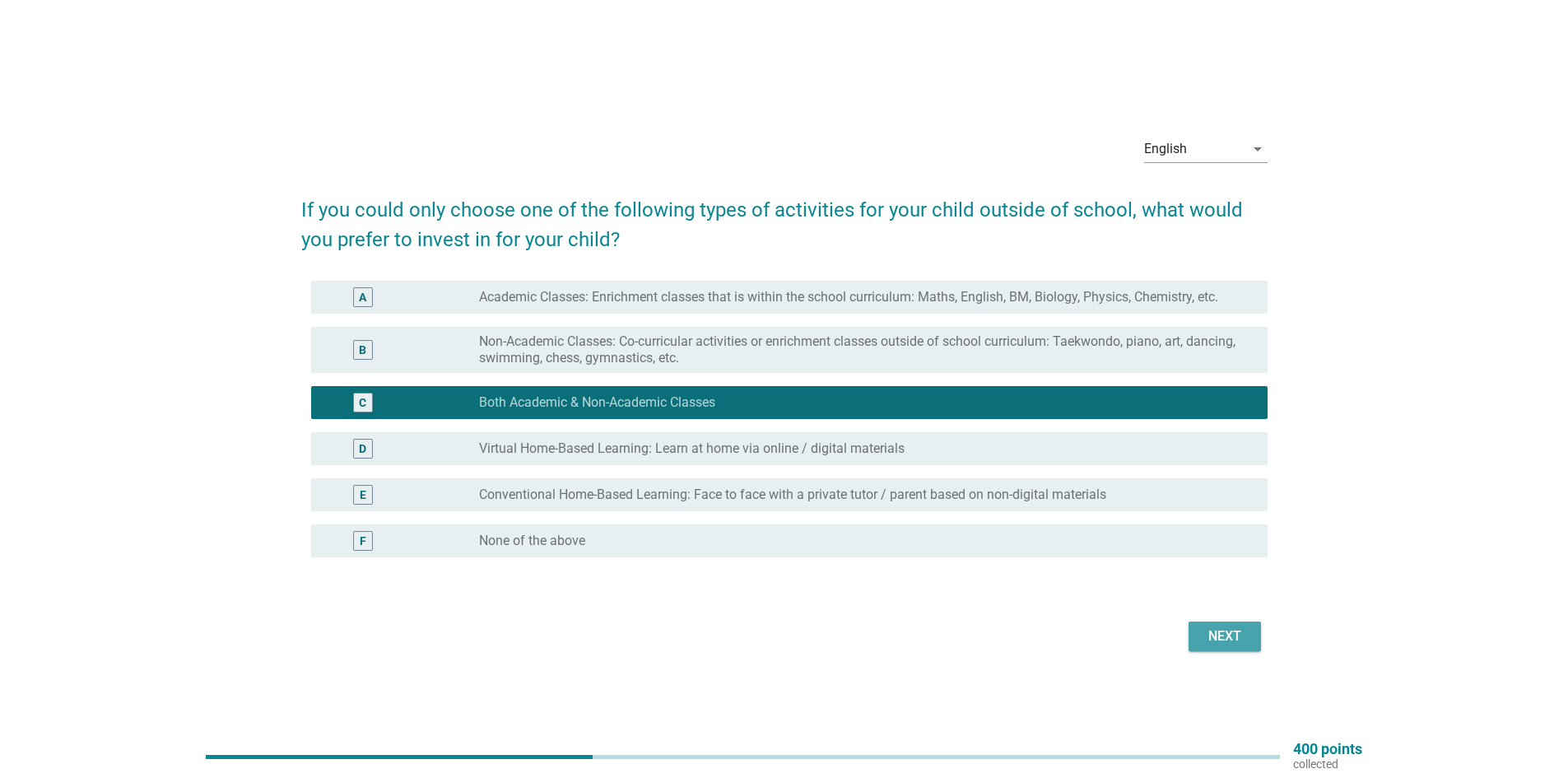
click at [1236, 640] on div "Next" at bounding box center [1224, 636] width 46 height 20
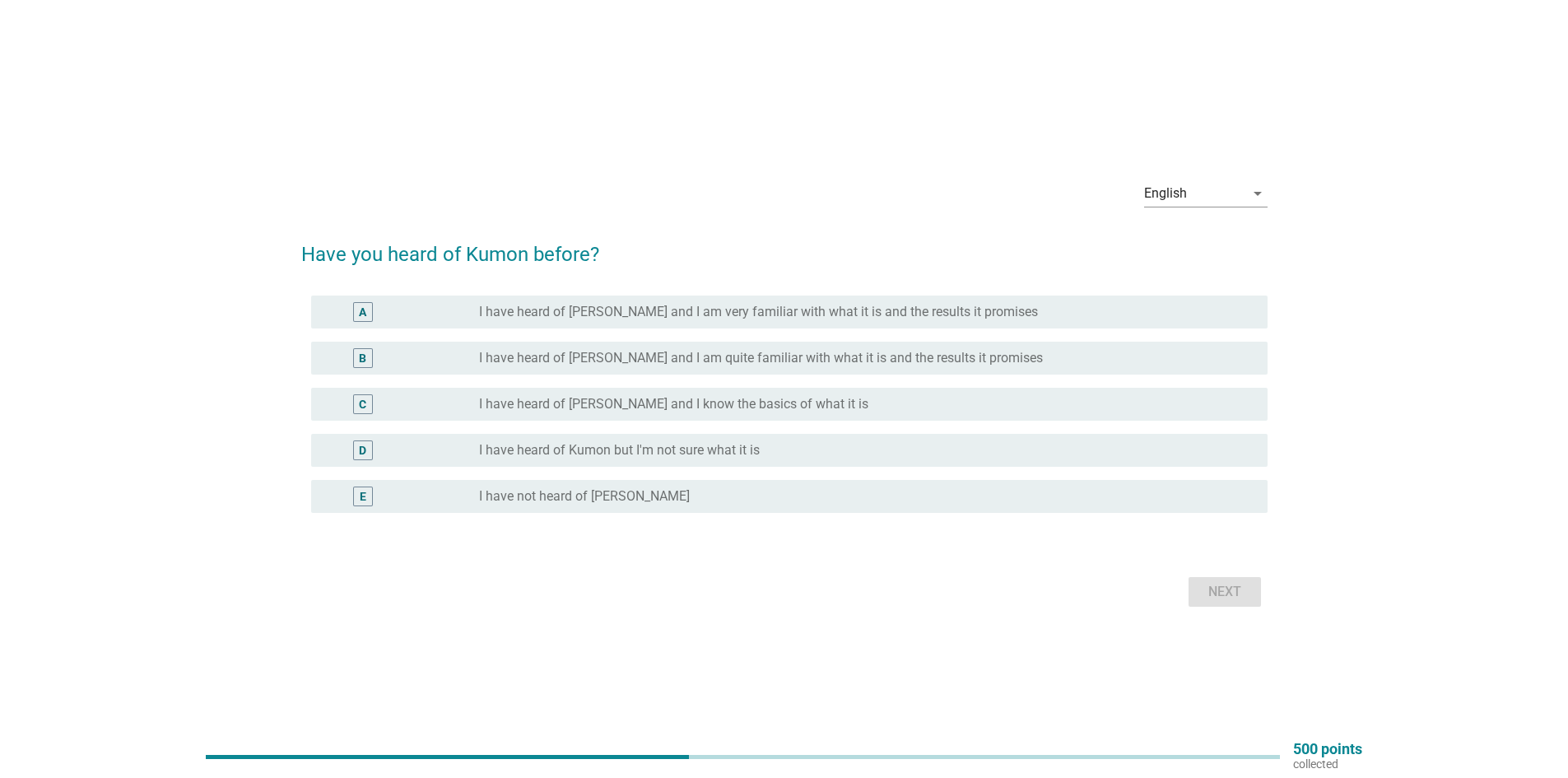
click at [929, 396] on div "radio_button_unchecked I have heard of [PERSON_NAME] and I know the basics of w…" at bounding box center [860, 404] width 762 height 17
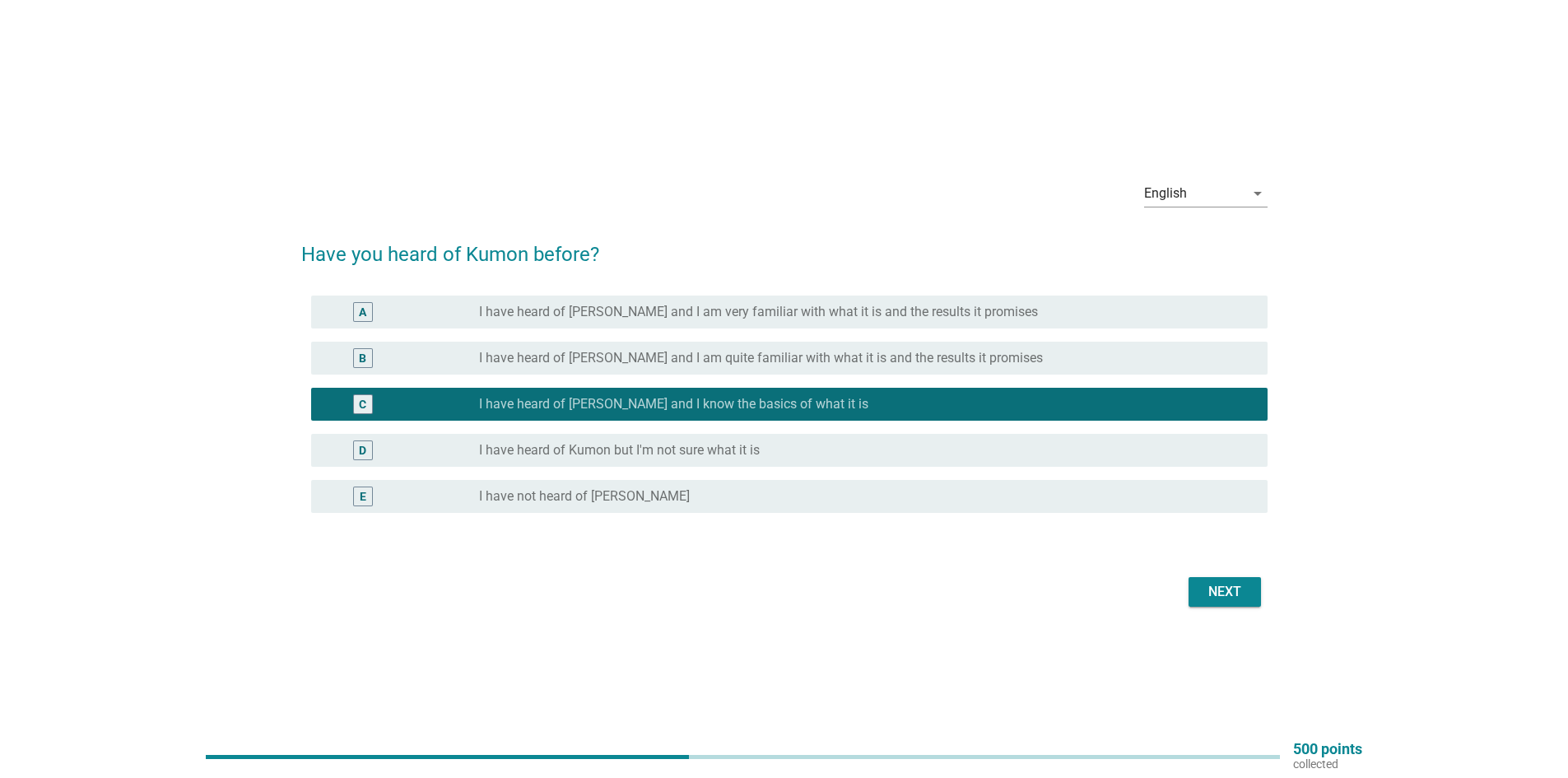
click at [1229, 582] on div "Next" at bounding box center [1224, 591] width 46 height 20
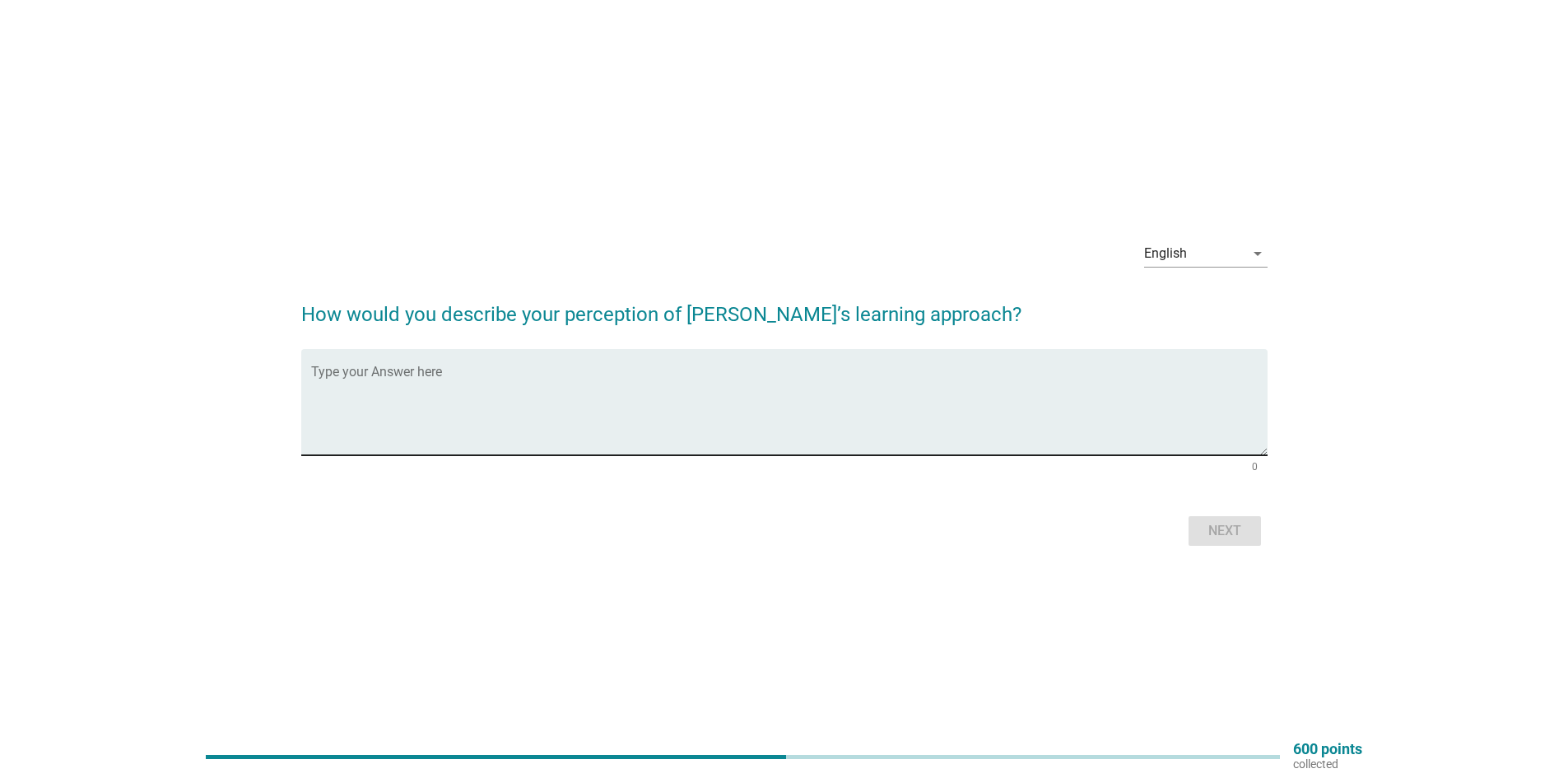
click at [533, 362] on div "Type your Answer here" at bounding box center [789, 402] width 956 height 106
type textarea "convenient, many branches around [GEOGRAPHIC_DATA]"
click at [1261, 532] on div "Next" at bounding box center [784, 531] width 966 height 39
click at [1226, 517] on button "Next" at bounding box center [1225, 531] width 73 height 30
click at [374, 375] on textarea "Type your Answer here" at bounding box center [789, 411] width 956 height 87
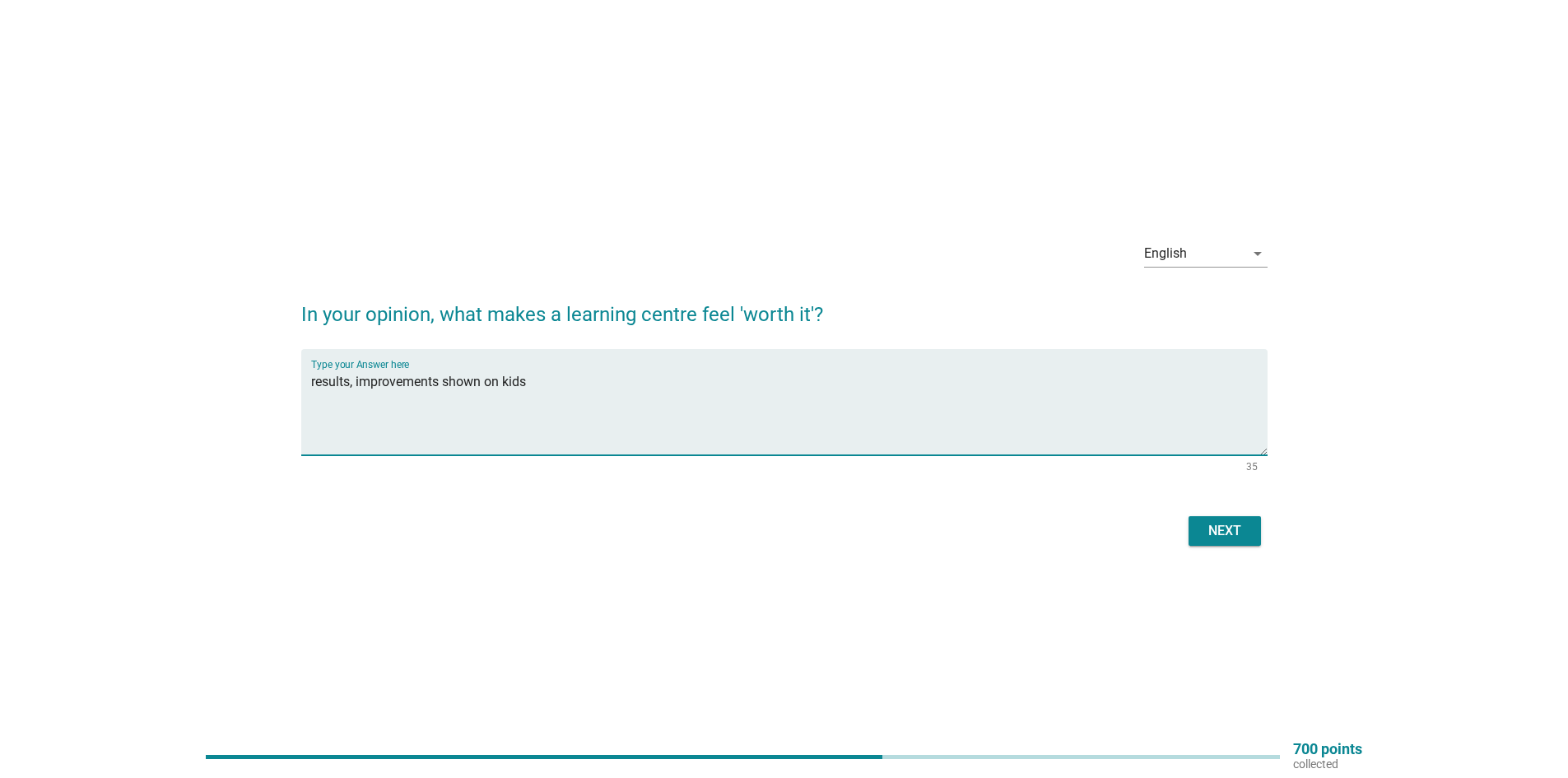
type textarea "results, improvements shown on kids"
click at [1196, 531] on button "Next" at bounding box center [1225, 531] width 73 height 30
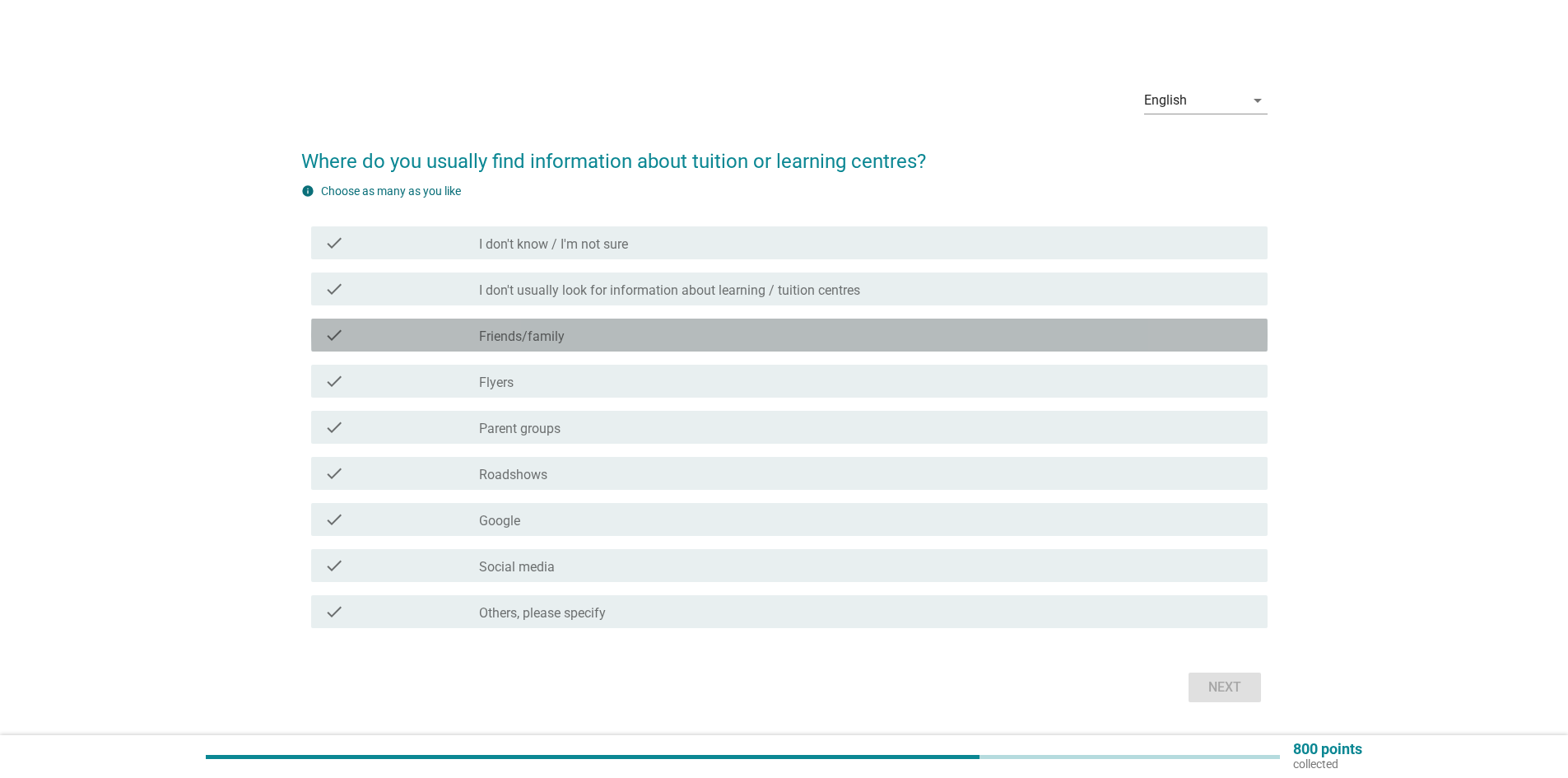
click at [606, 334] on div "check_box_outline_blank Friends/family" at bounding box center [867, 335] width 775 height 20
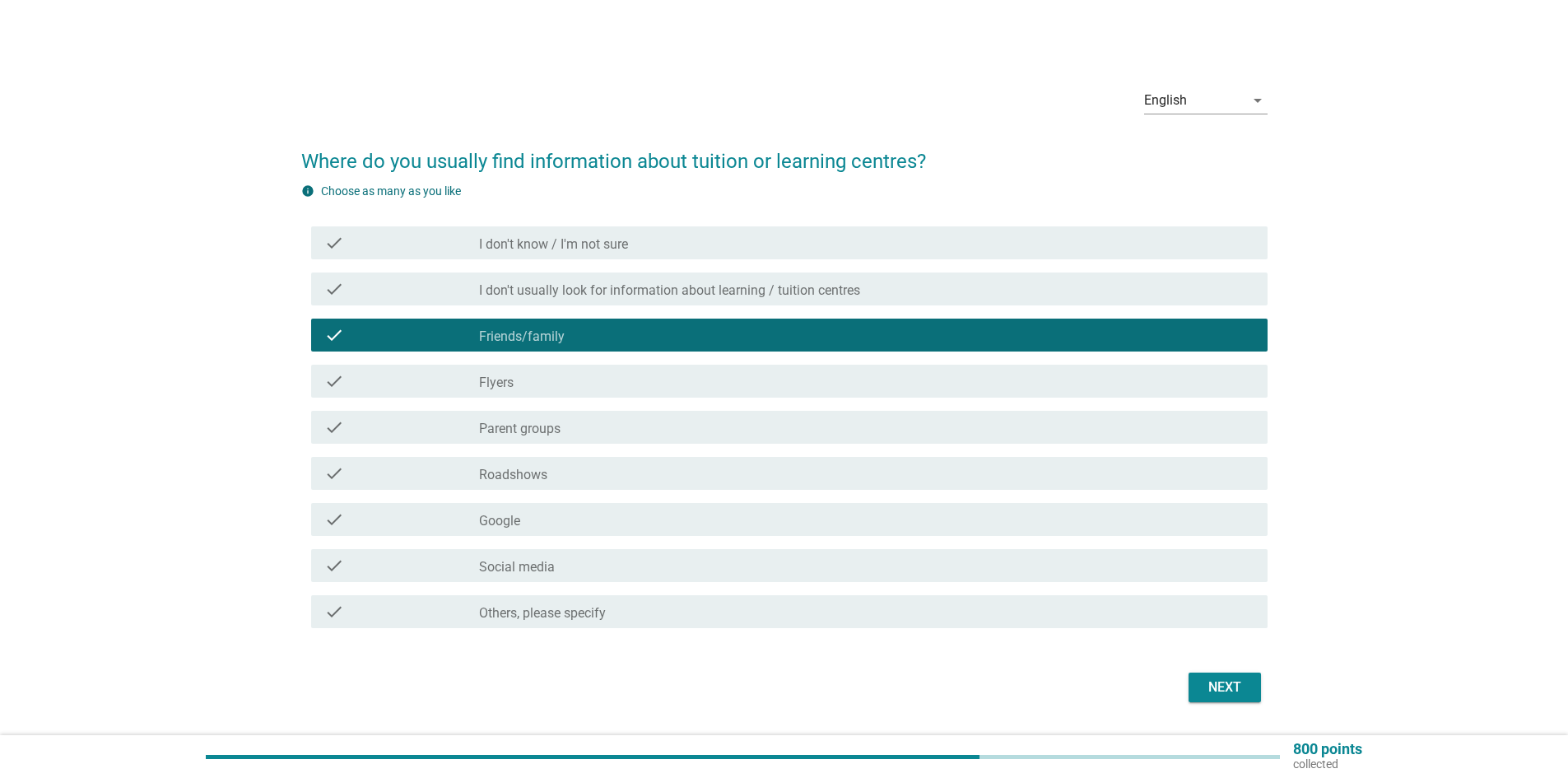
click at [590, 378] on div "check_box_outline_blank Flyers" at bounding box center [867, 381] width 775 height 20
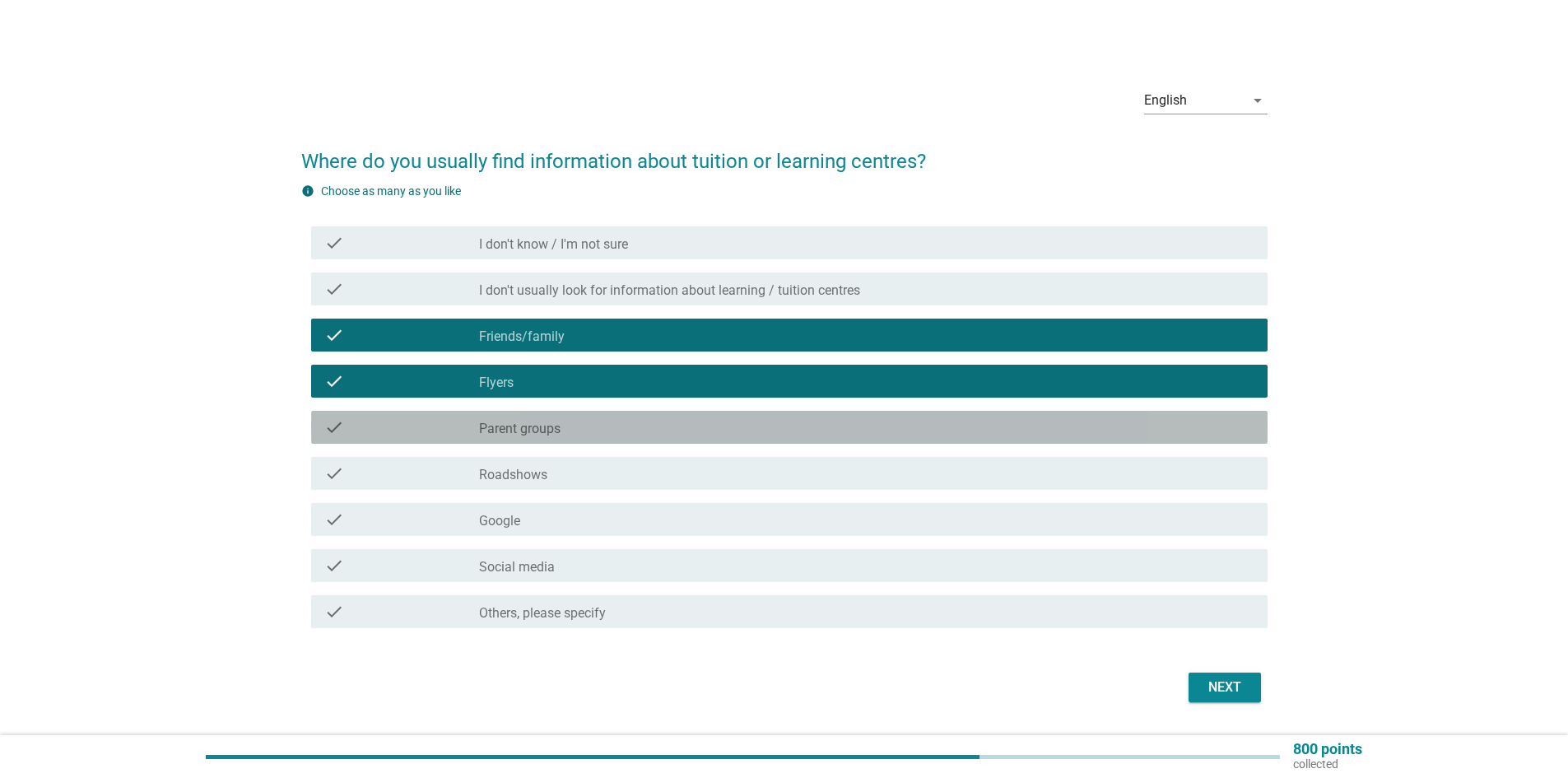
click at [590, 426] on div "check_box_outline_blank Parent groups" at bounding box center [867, 426] width 775 height 20
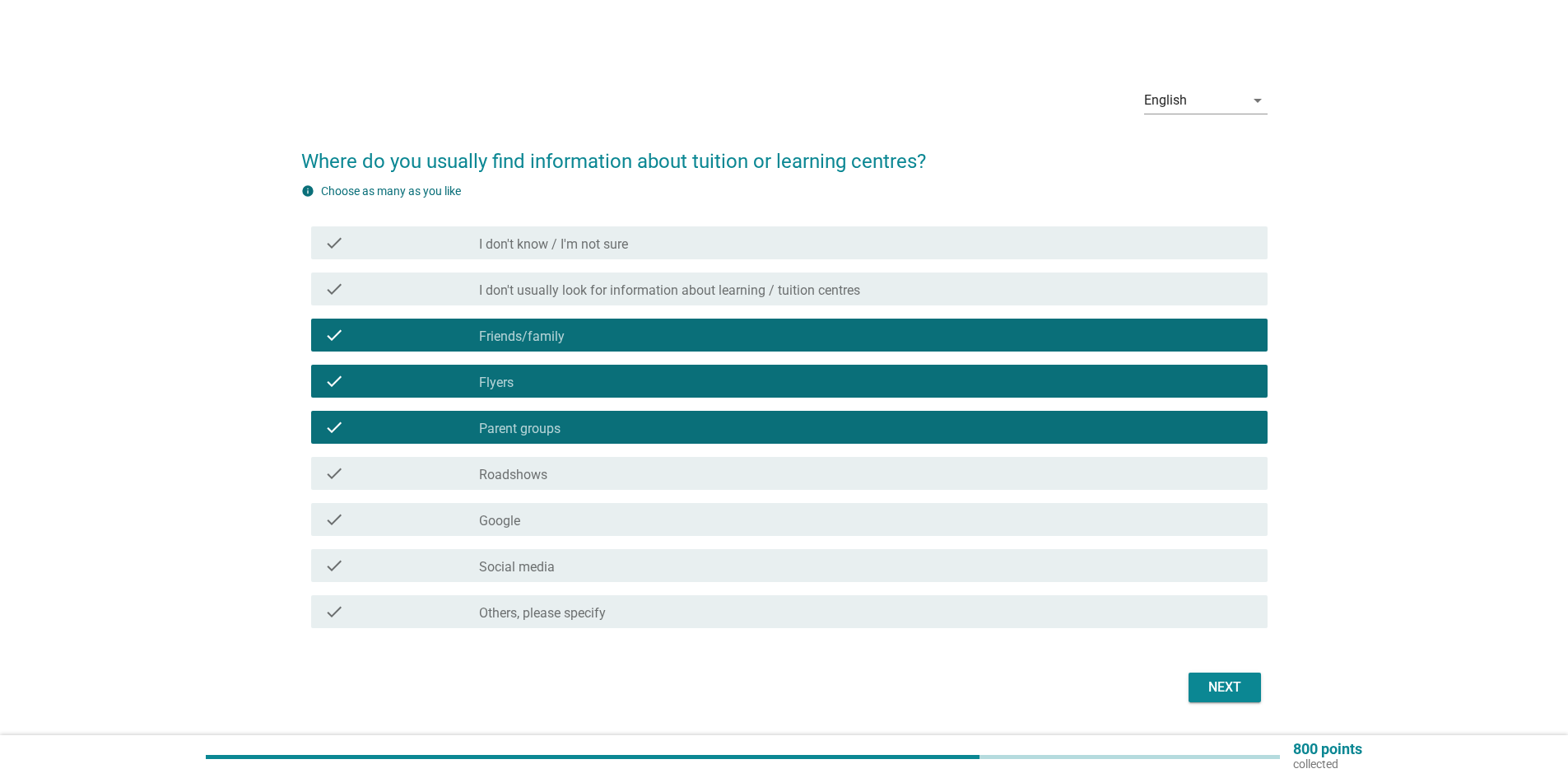
click at [610, 578] on div "check check_box_outline_blank Social media" at bounding box center [789, 565] width 956 height 33
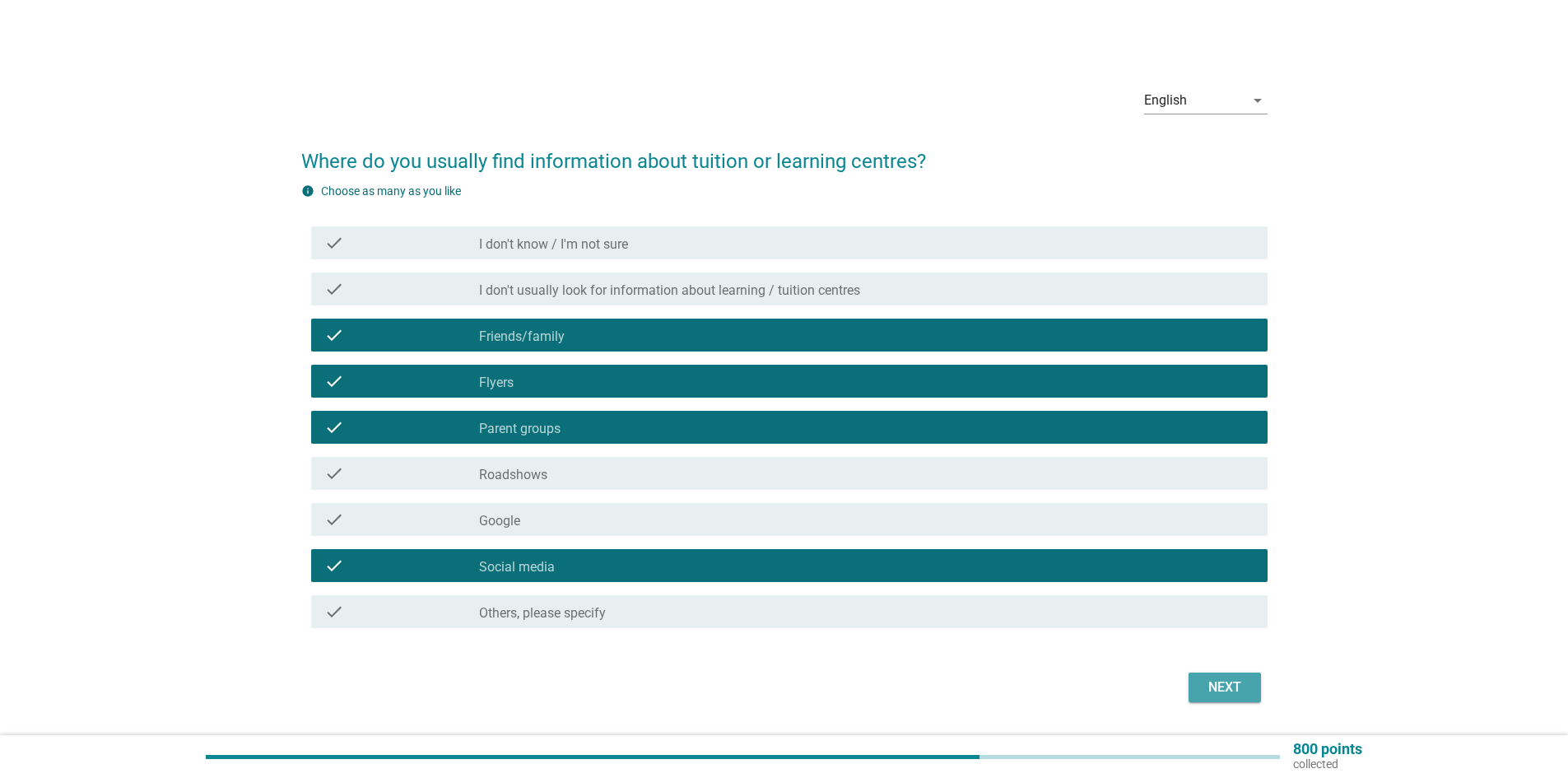
click at [1217, 695] on div "Next" at bounding box center [1224, 687] width 46 height 20
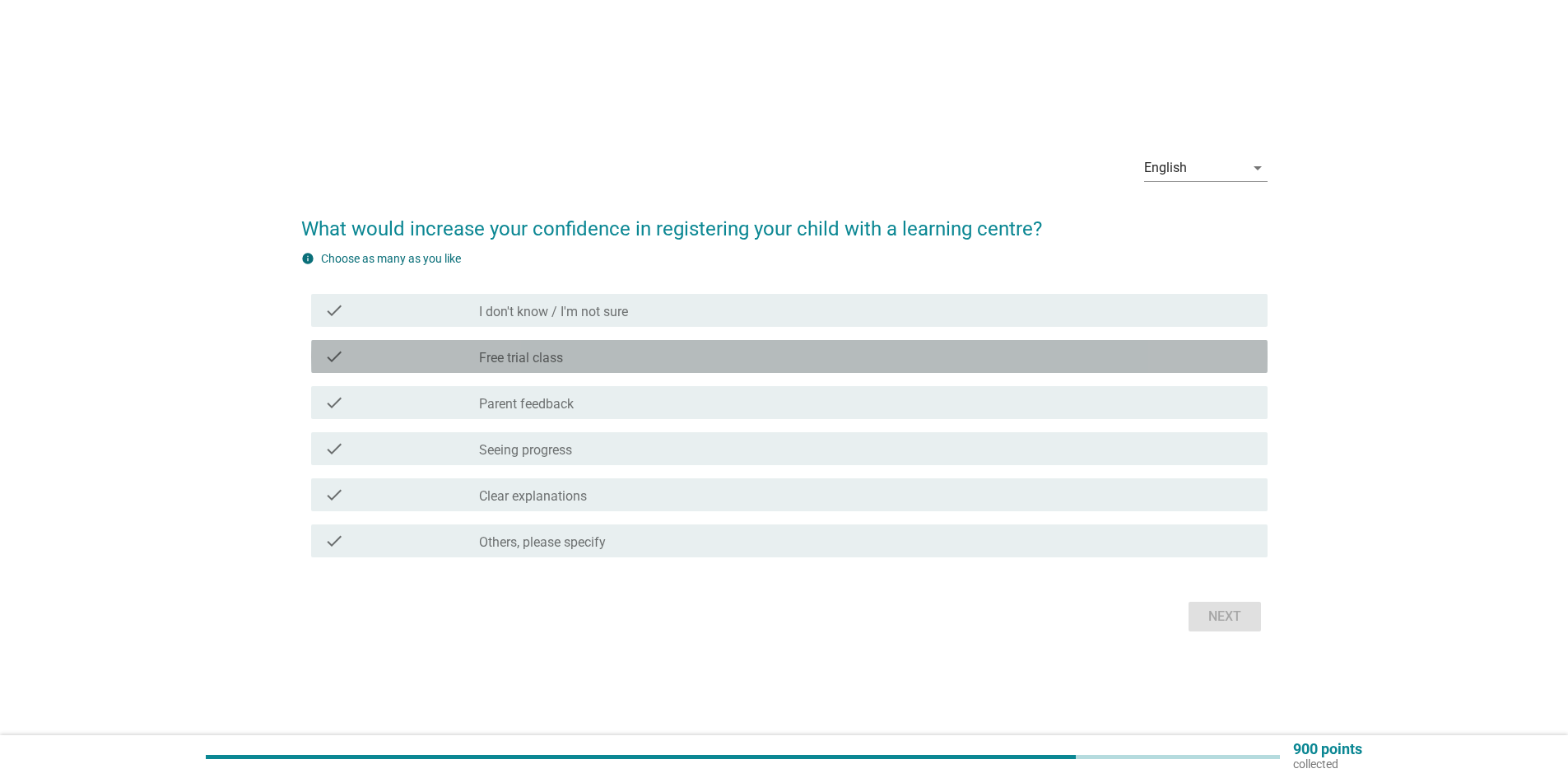
click at [788, 357] on div "check_box_outline_blank Free trial class" at bounding box center [867, 356] width 775 height 20
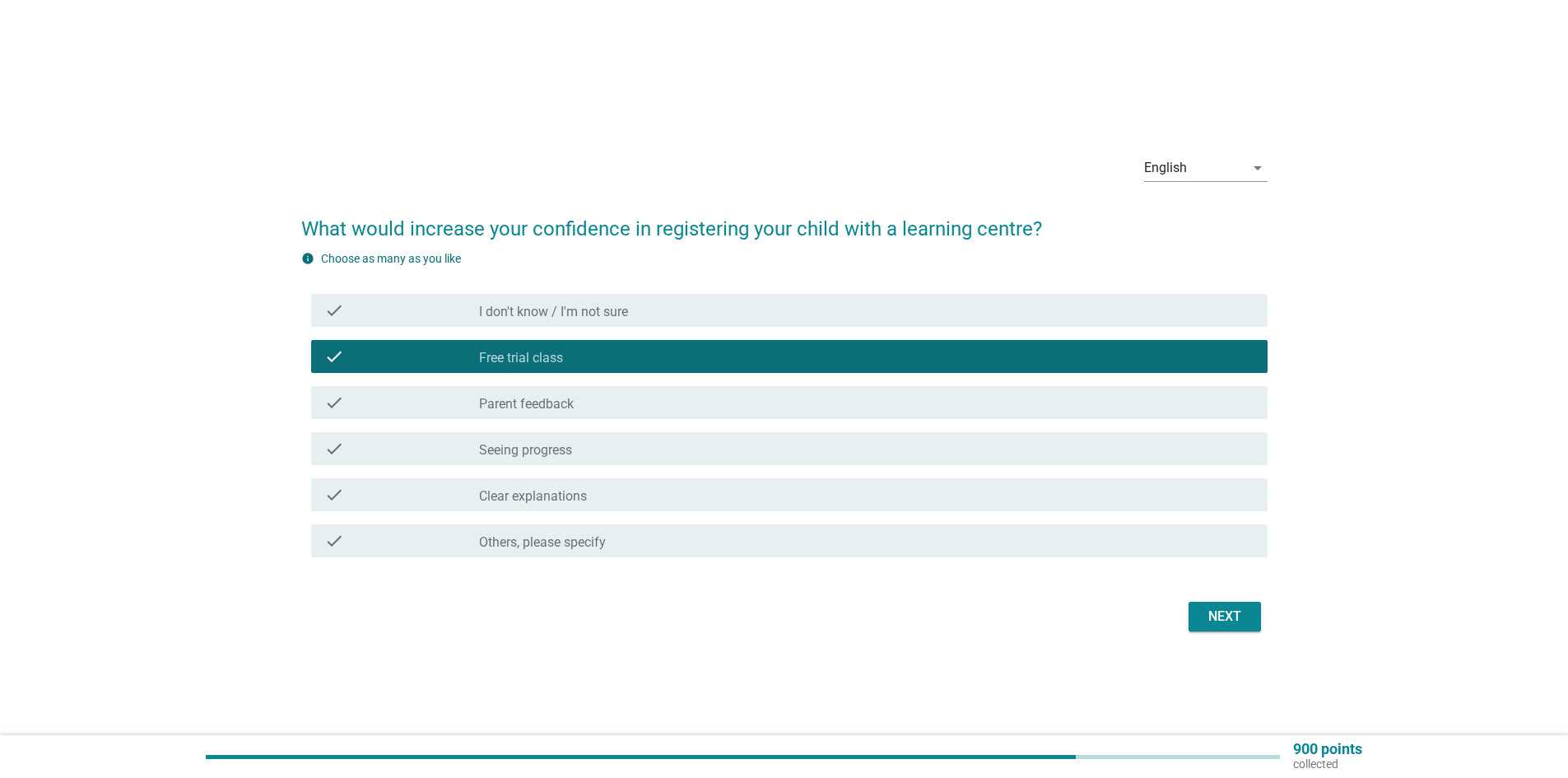
click at [756, 393] on div "check_box_outline_blank Parent feedback" at bounding box center [867, 402] width 775 height 20
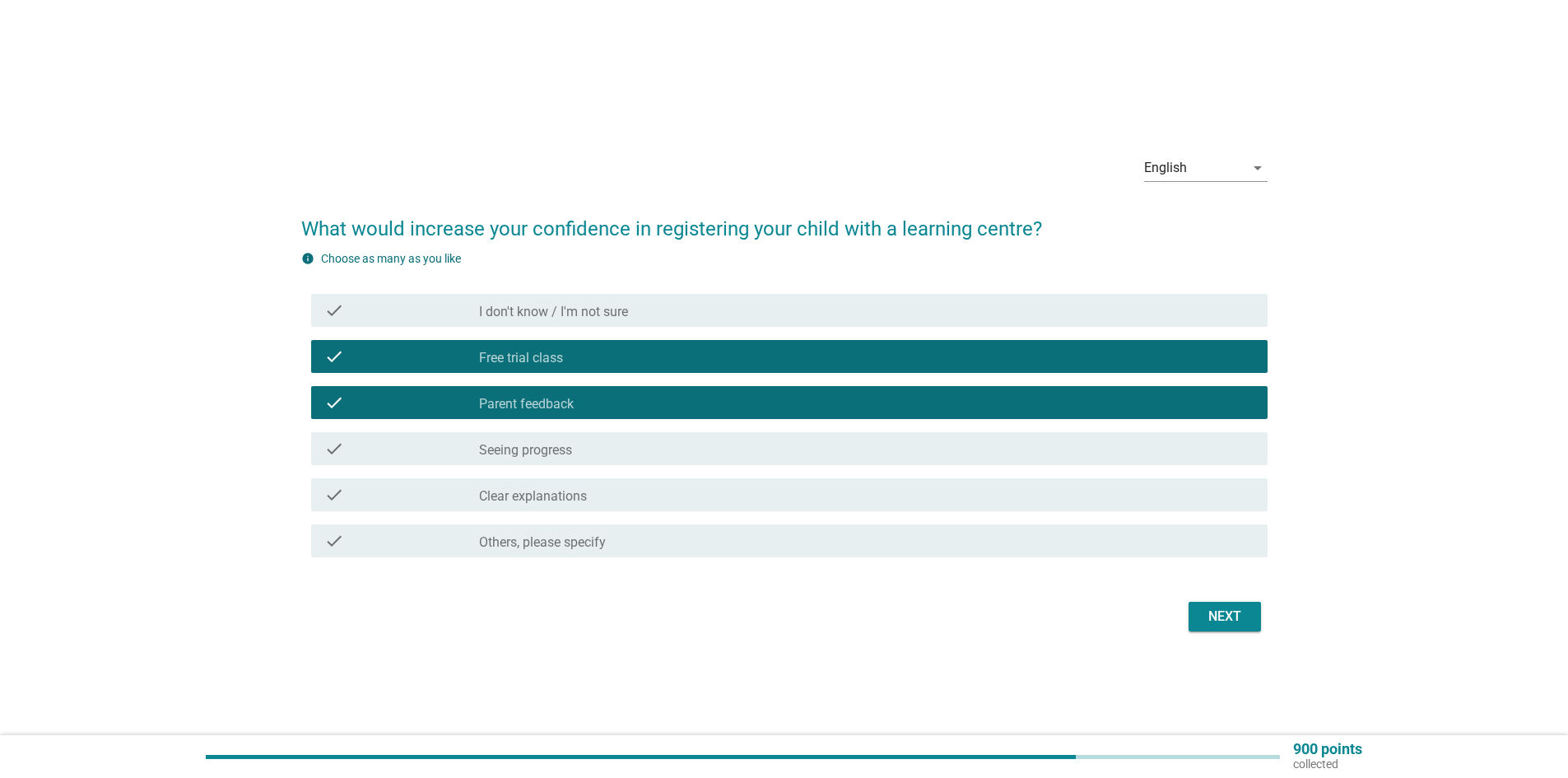
click at [746, 450] on div "check_box_outline_blank Seeing progress" at bounding box center [867, 448] width 775 height 20
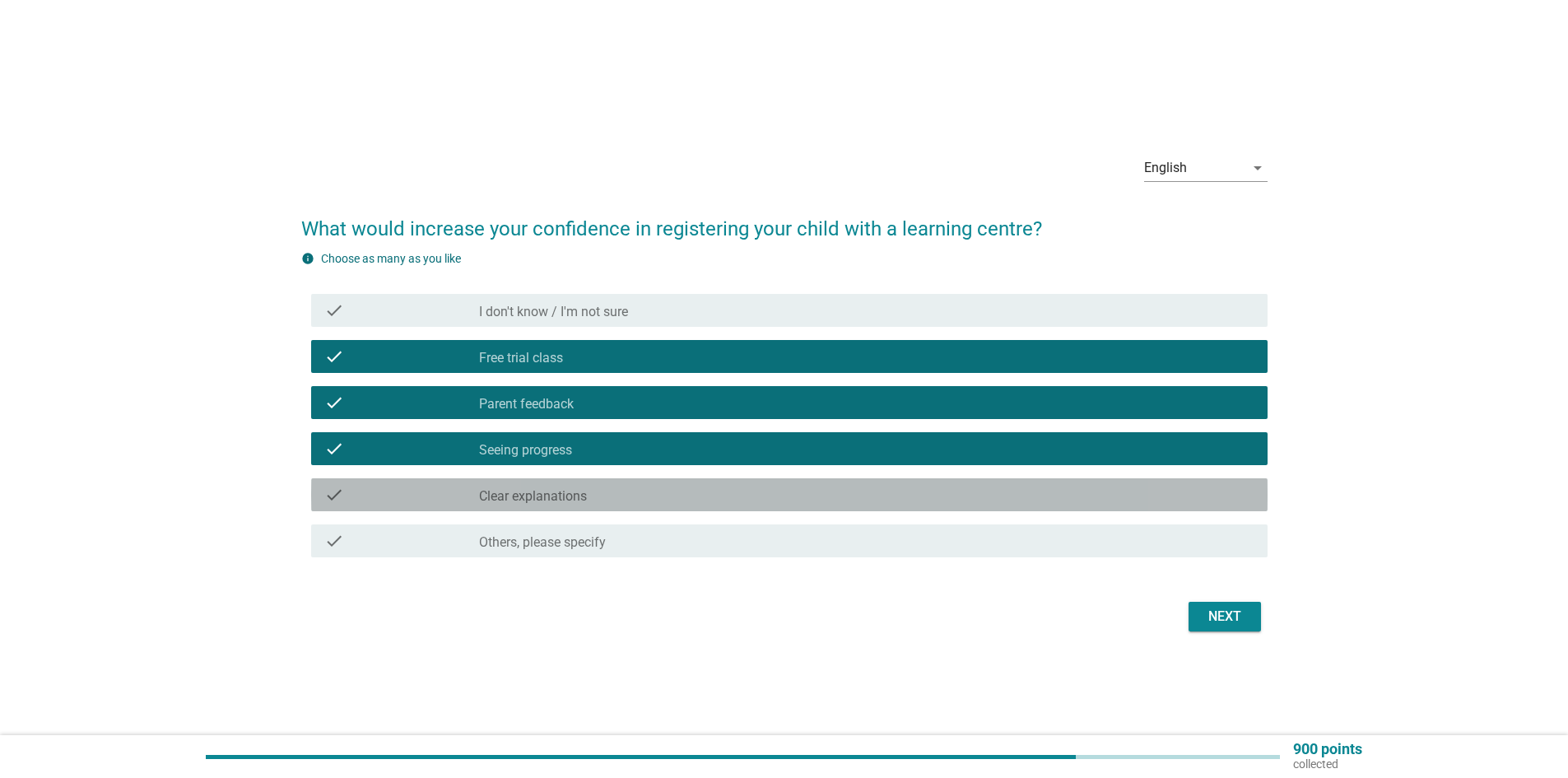
click at [741, 498] on div "check_box_outline_blank Clear explanations" at bounding box center [867, 494] width 775 height 20
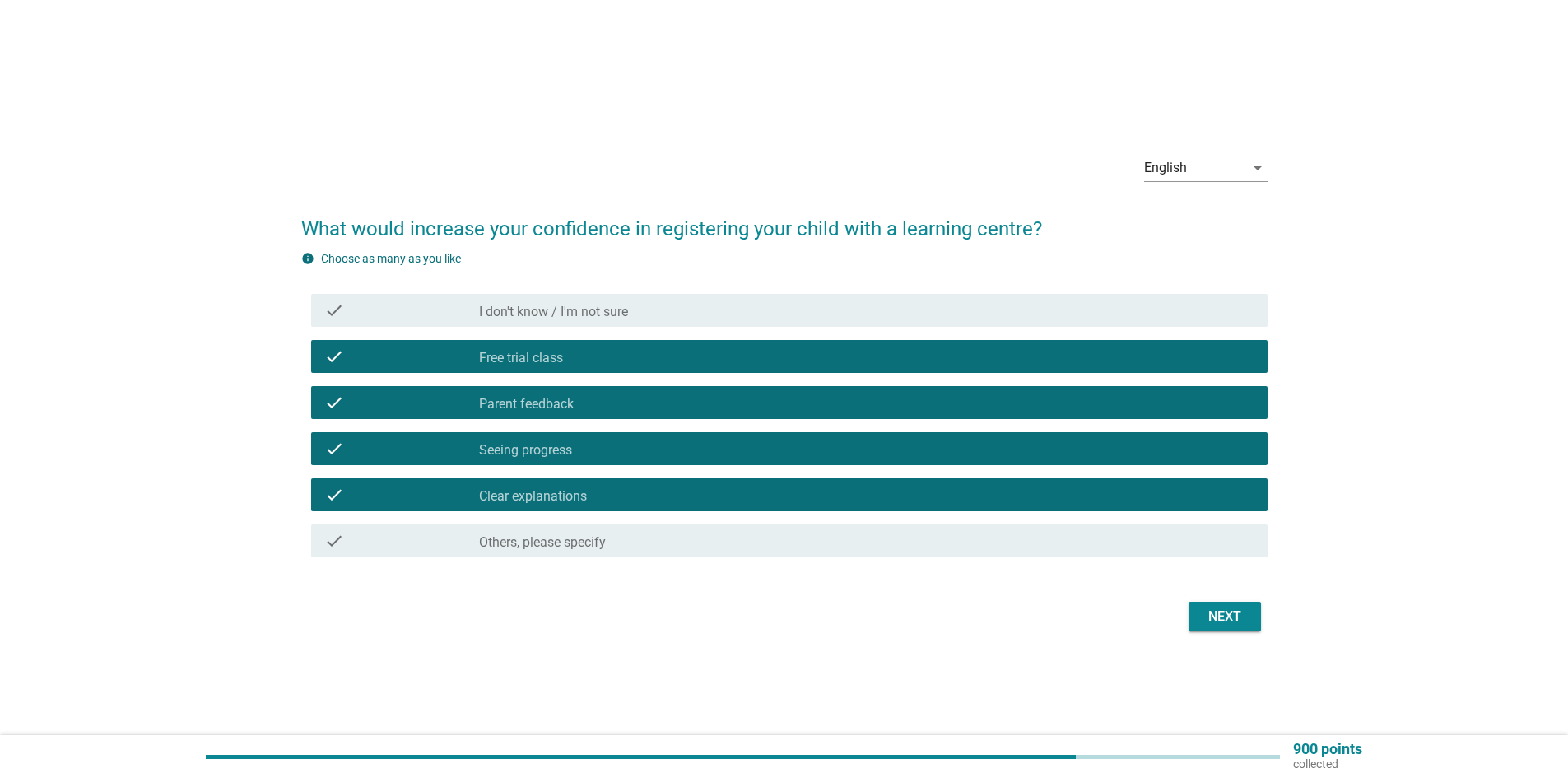
click at [1220, 615] on div "Next" at bounding box center [1224, 616] width 46 height 20
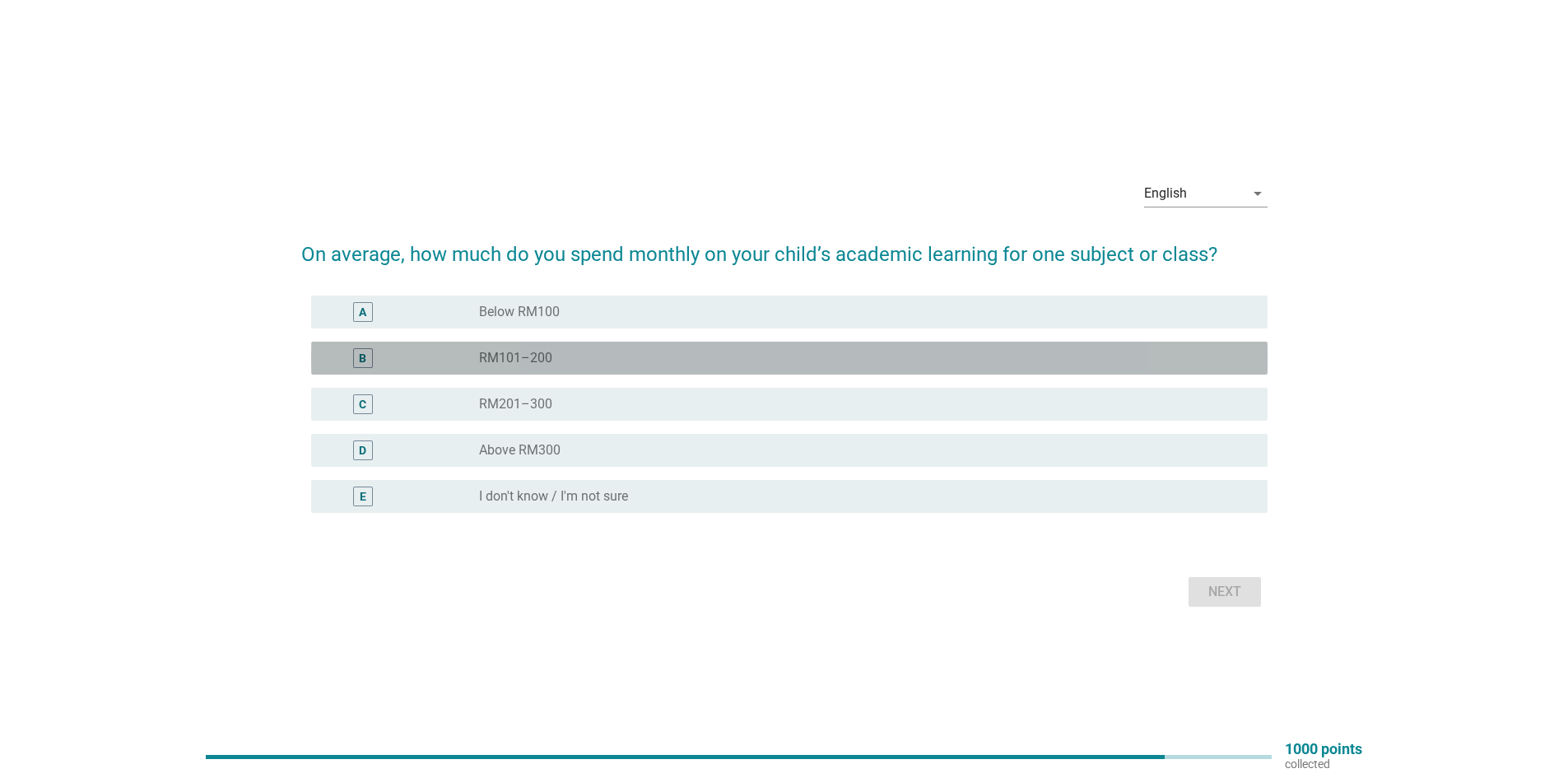
click at [727, 355] on div "radio_button_unchecked RM101–200" at bounding box center [860, 358] width 762 height 17
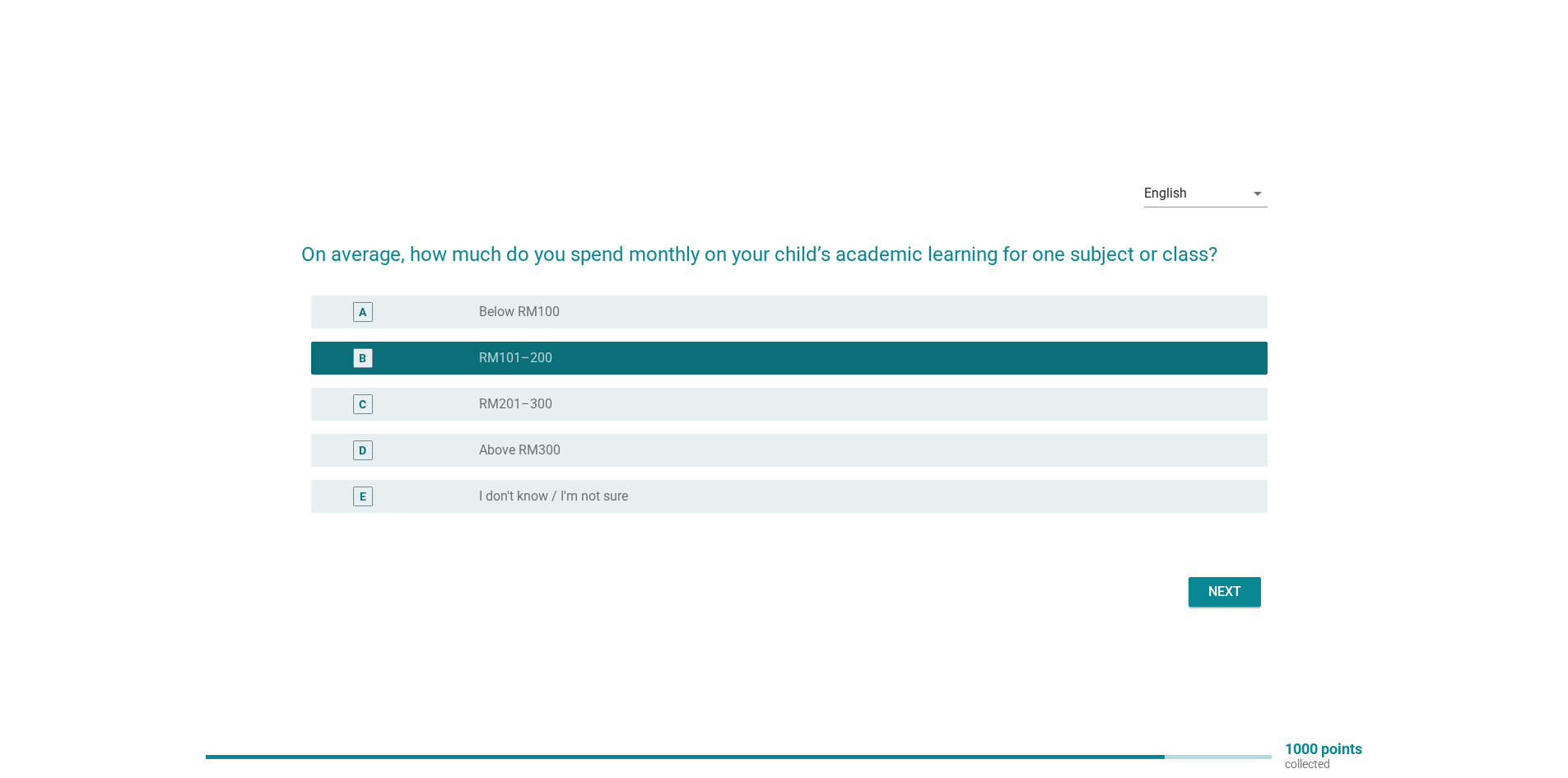
click at [1225, 603] on button "Next" at bounding box center [1225, 592] width 73 height 30
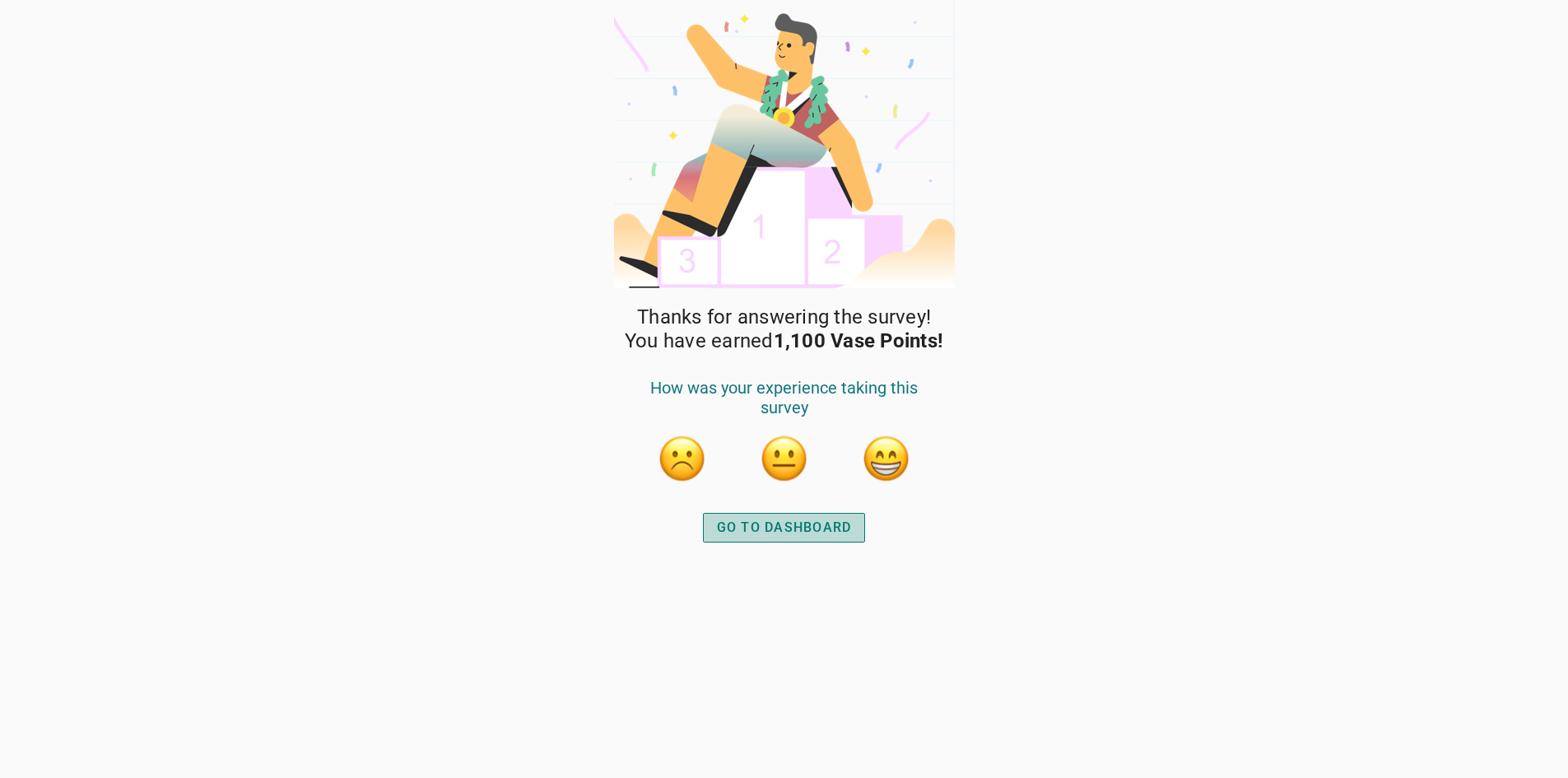
click at [751, 525] on div "GO TO DASHBOARD" at bounding box center [784, 527] width 135 height 20
